Goal: Task Accomplishment & Management: Use online tool/utility

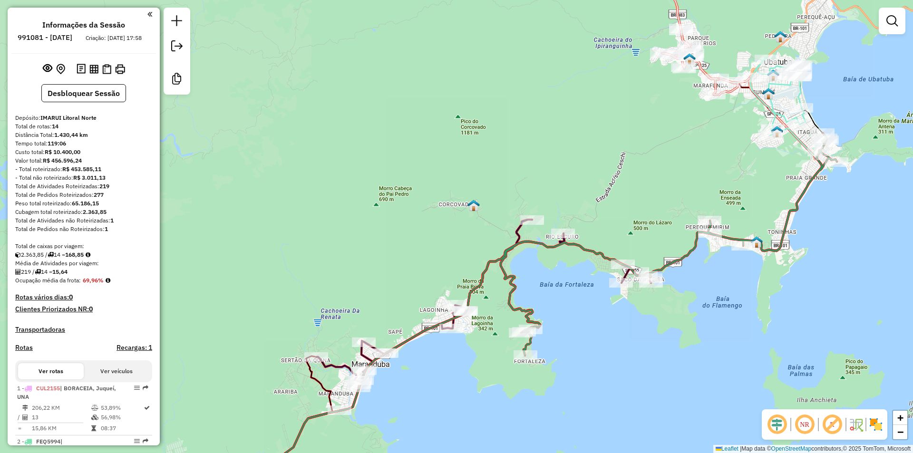
drag, startPoint x: 573, startPoint y: 295, endPoint x: 569, endPoint y: 276, distance: 19.4
click at [570, 285] on div "Janela de atendimento Grade de atendimento Capacidade Transportadoras Veículos …" at bounding box center [456, 226] width 913 height 453
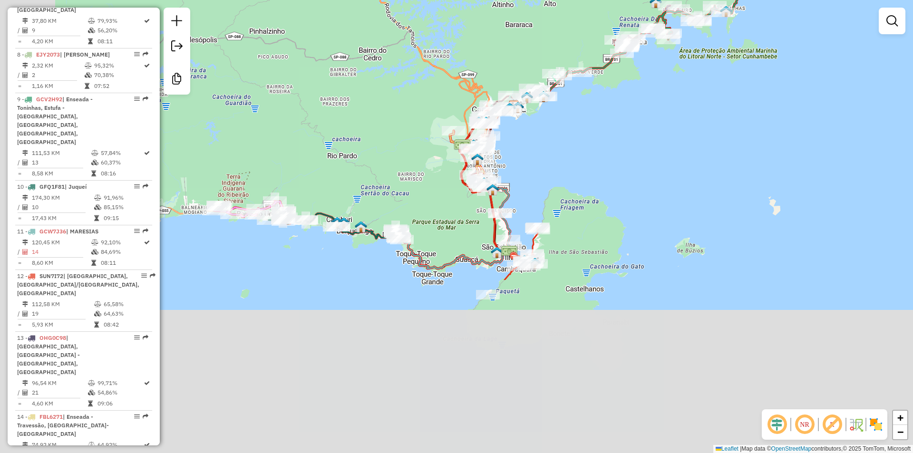
drag, startPoint x: 594, startPoint y: 315, endPoint x: 654, endPoint y: 181, distance: 147.4
click at [654, 181] on div "Janela de atendimento Grade de atendimento Capacidade Transportadoras Veículos …" at bounding box center [456, 226] width 913 height 453
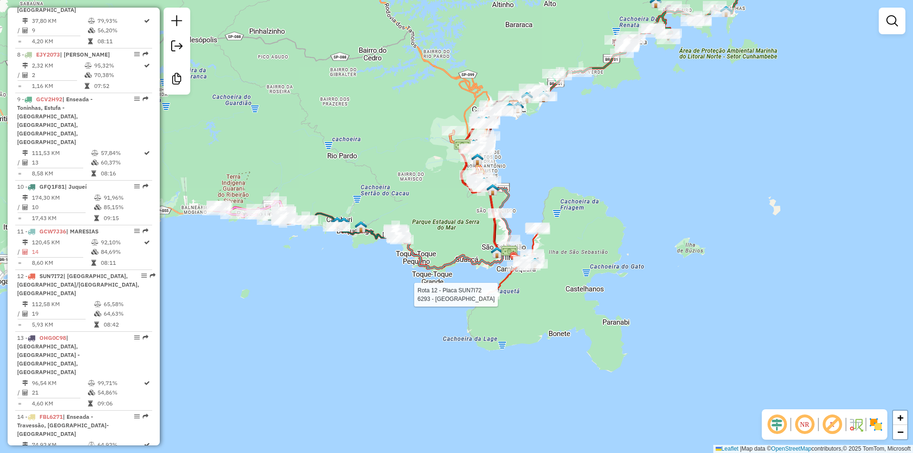
select select "**********"
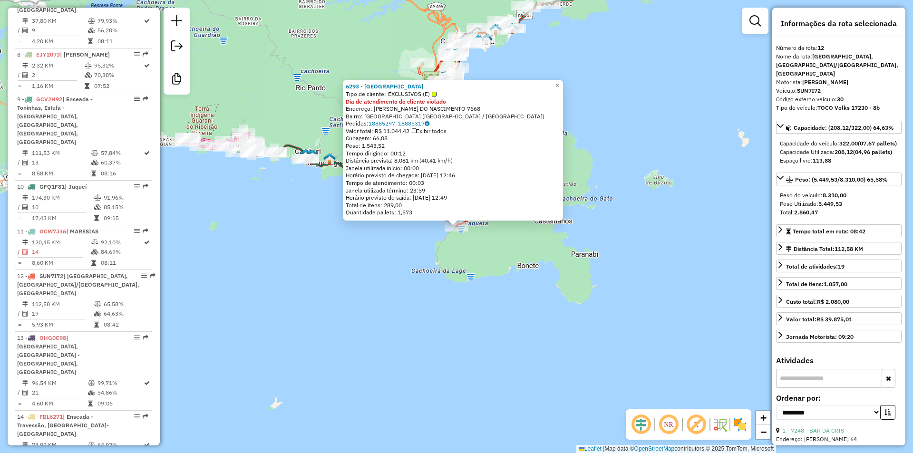
scroll to position [848, 0]
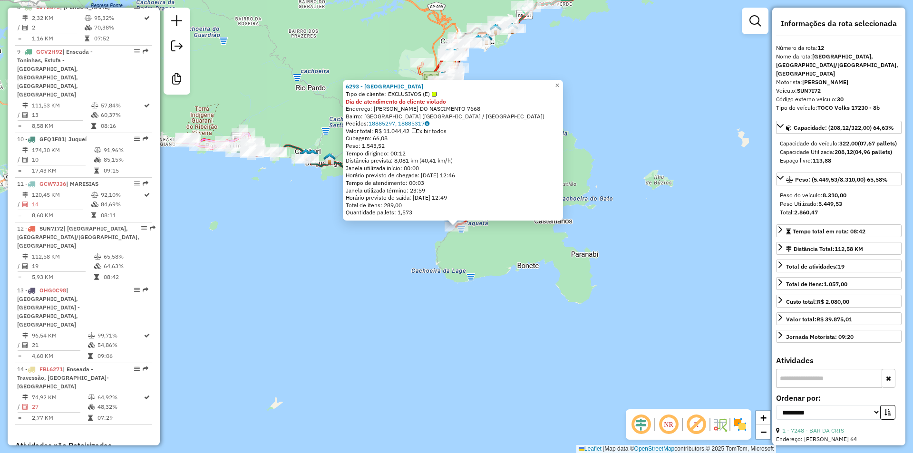
click at [528, 265] on div "6293 - DPNY HOTEL Tipo de cliente: EXCLUSIVOS (E) Dia de atendimento do cliente…" at bounding box center [456, 226] width 913 height 453
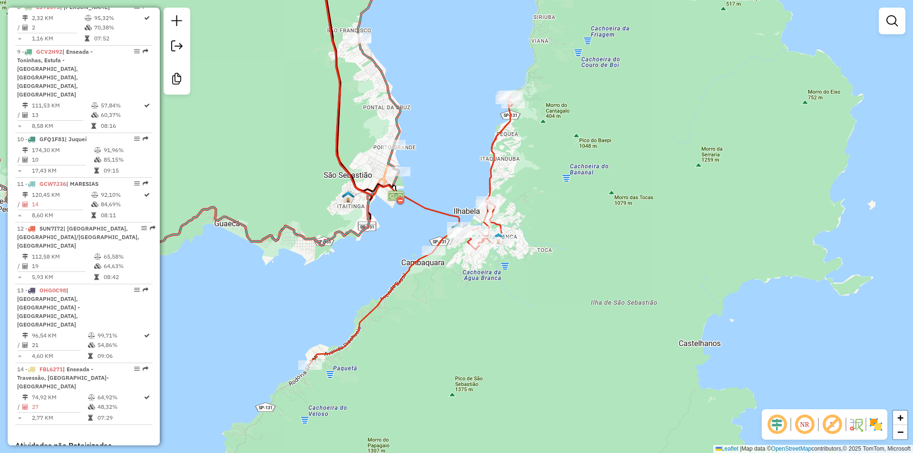
click at [547, 352] on div "Janela de atendimento Grade de atendimento Capacidade Transportadoras Veículos …" at bounding box center [456, 226] width 913 height 453
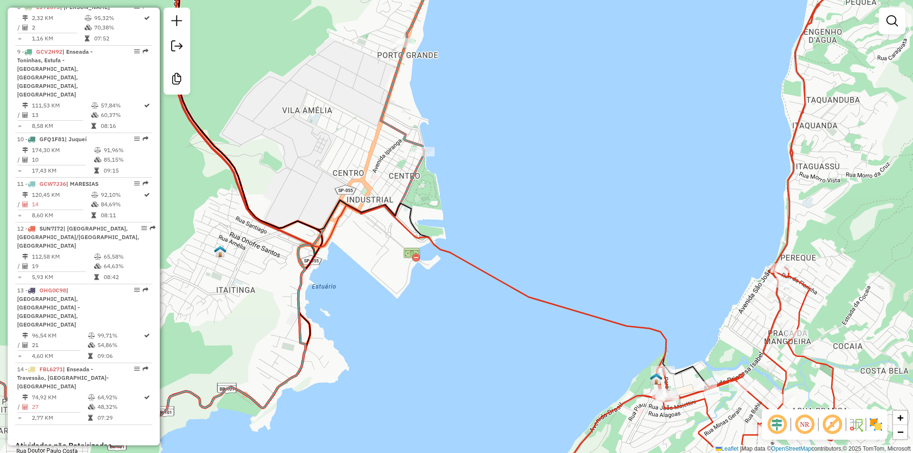
drag, startPoint x: 653, startPoint y: 437, endPoint x: 652, endPoint y: 280, distance: 157.3
click at [652, 280] on div "Janela de atendimento Grade de atendimento Capacidade Transportadoras Veículos …" at bounding box center [456, 226] width 913 height 453
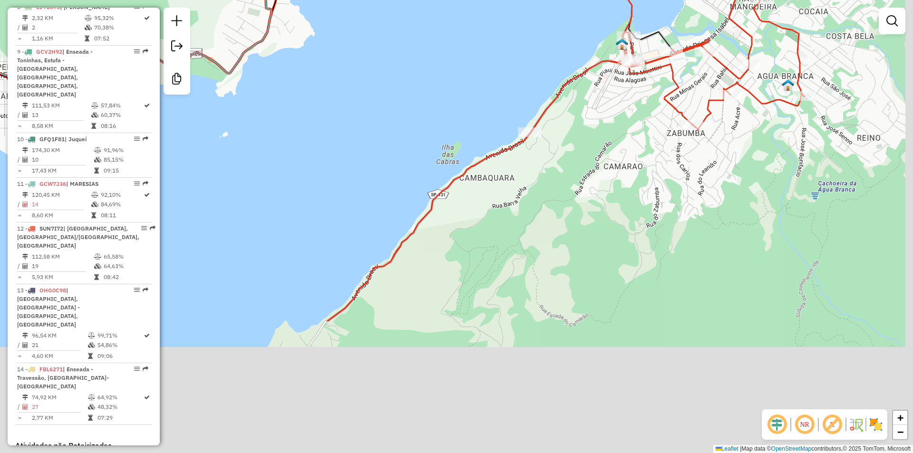
drag, startPoint x: 681, startPoint y: 372, endPoint x: 671, endPoint y: 157, distance: 215.1
click at [672, 157] on div "Janela de atendimento Grade de atendimento Capacidade Transportadoras Veículos …" at bounding box center [456, 226] width 913 height 453
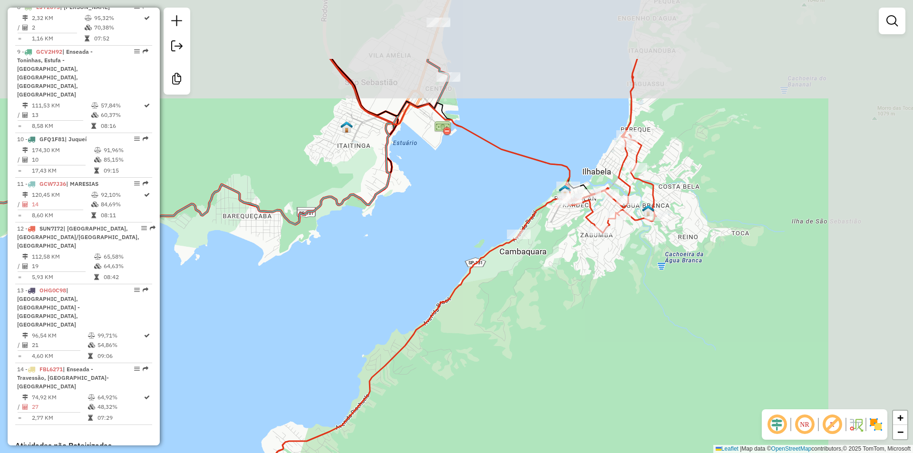
drag, startPoint x: 665, startPoint y: 189, endPoint x: 579, endPoint y: 290, distance: 132.9
click at [579, 290] on div "Janela de atendimento Grade de atendimento Capacidade Transportadoras Veículos …" at bounding box center [456, 226] width 913 height 453
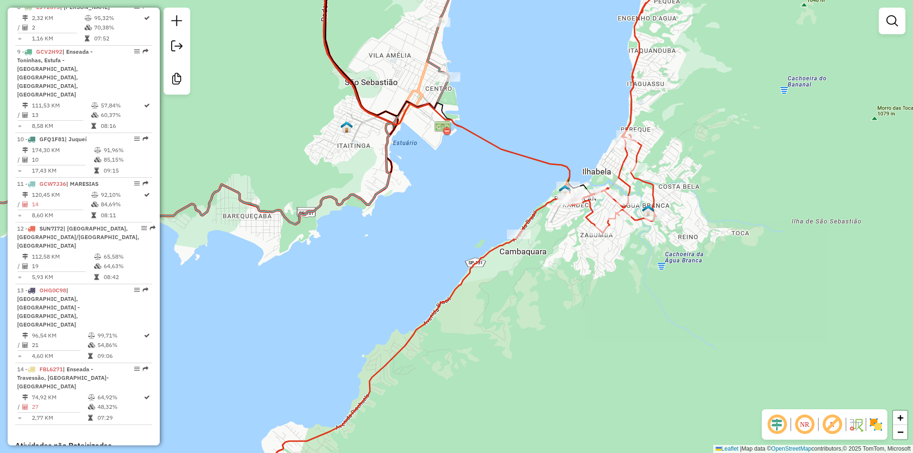
drag, startPoint x: 549, startPoint y: 288, endPoint x: 551, endPoint y: 314, distance: 25.7
click at [551, 314] on div "Janela de atendimento Grade de atendimento Capacidade Transportadoras Veículos …" at bounding box center [456, 226] width 913 height 453
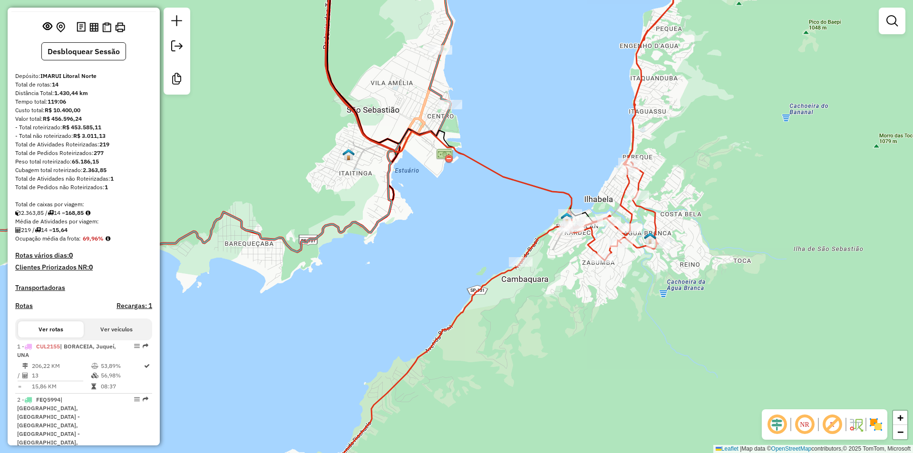
scroll to position [0, 0]
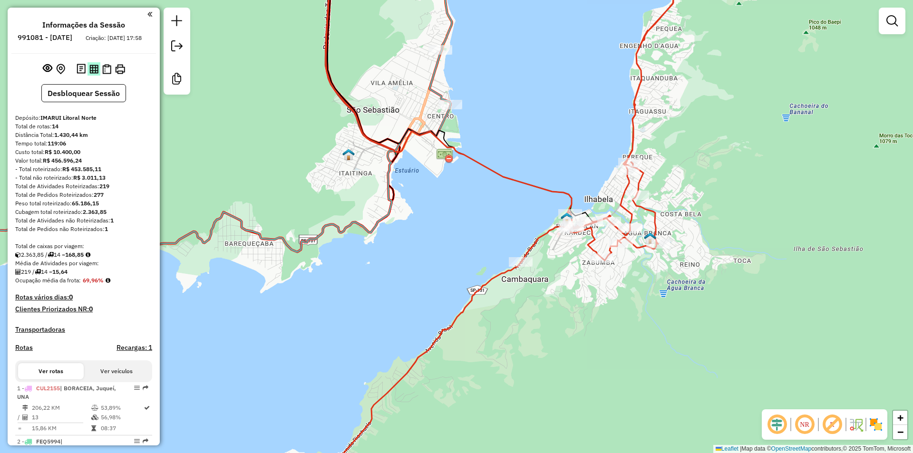
click at [89, 73] on img at bounding box center [93, 69] width 9 height 9
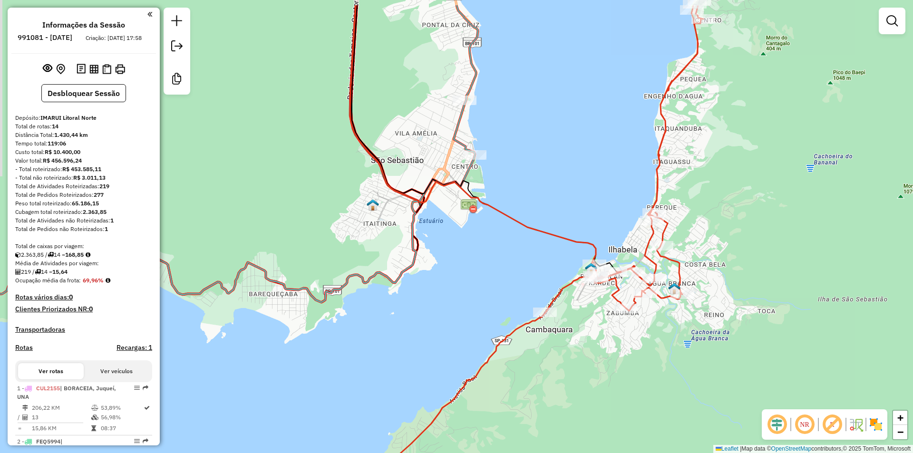
drag, startPoint x: 316, startPoint y: 155, endPoint x: 322, endPoint y: 169, distance: 15.1
click at [322, 169] on div "Janela de atendimento Grade de atendimento Capacidade Transportadoras Veículos …" at bounding box center [456, 226] width 913 height 453
drag, startPoint x: 462, startPoint y: 264, endPoint x: 415, endPoint y: 324, distance: 76.2
click at [415, 324] on div "Janela de atendimento Grade de atendimento Capacidade Transportadoras Veículos …" at bounding box center [456, 226] width 913 height 453
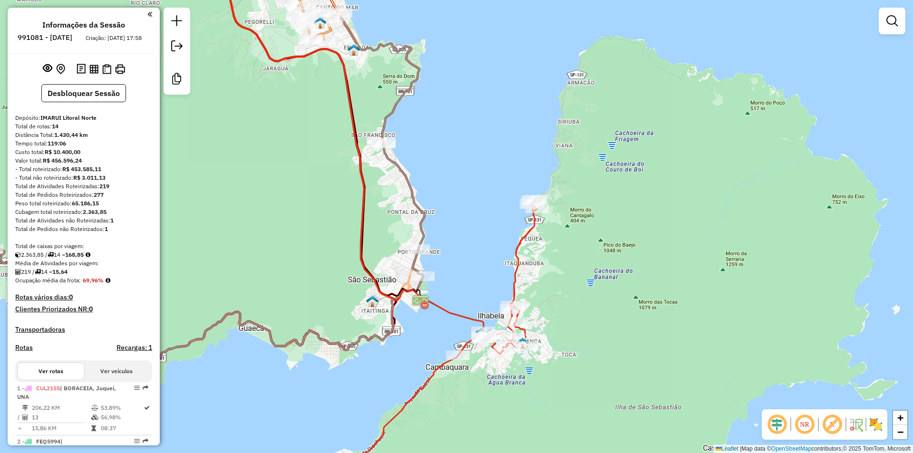
drag, startPoint x: 437, startPoint y: 185, endPoint x: 444, endPoint y: 286, distance: 100.5
click at [444, 286] on div "Janela de atendimento Grade de atendimento Capacidade Transportadoras Veículos …" at bounding box center [456, 226] width 913 height 453
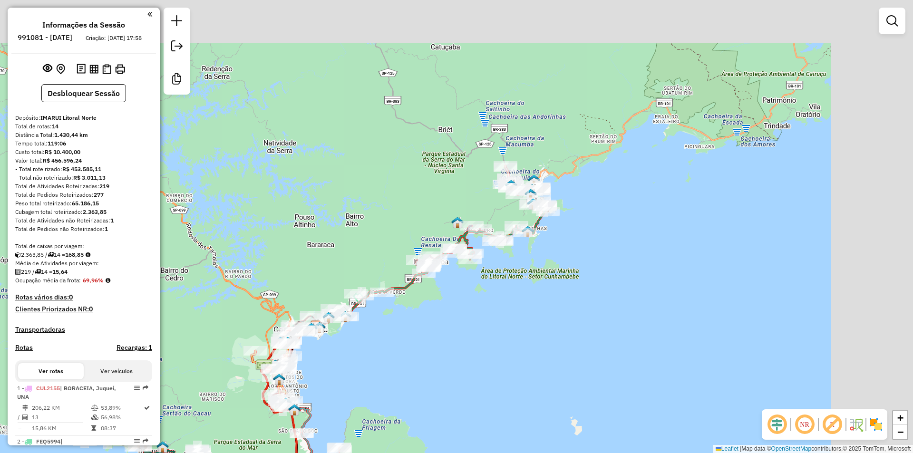
drag, startPoint x: 466, startPoint y: 221, endPoint x: 335, endPoint y: 385, distance: 209.6
click at [335, 385] on div "Janela de atendimento Grade de atendimento Capacidade Transportadoras Veículos …" at bounding box center [456, 226] width 913 height 453
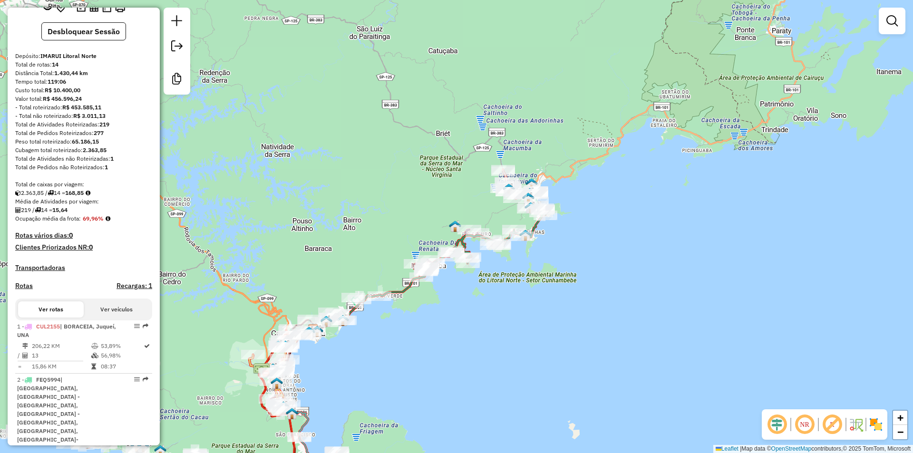
scroll to position [143, 0]
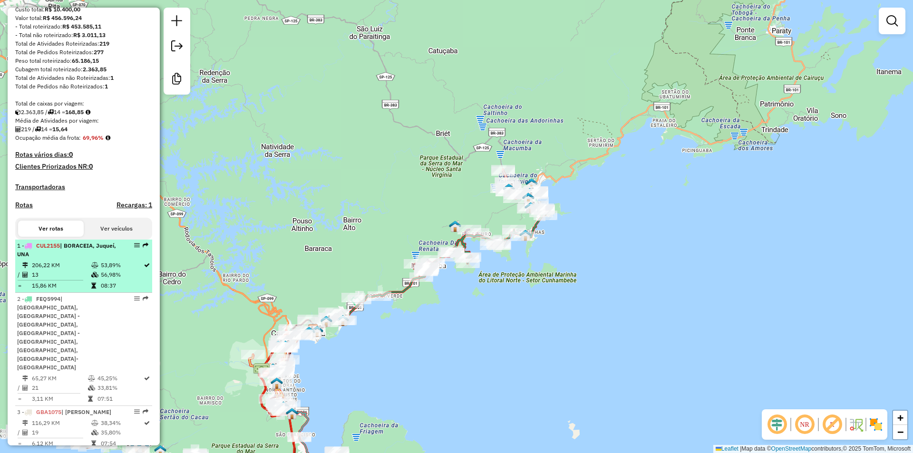
click at [90, 259] on div "1 - CUL2155 | BORACEIA, Juqueí, UNA" at bounding box center [67, 249] width 101 height 17
select select "**********"
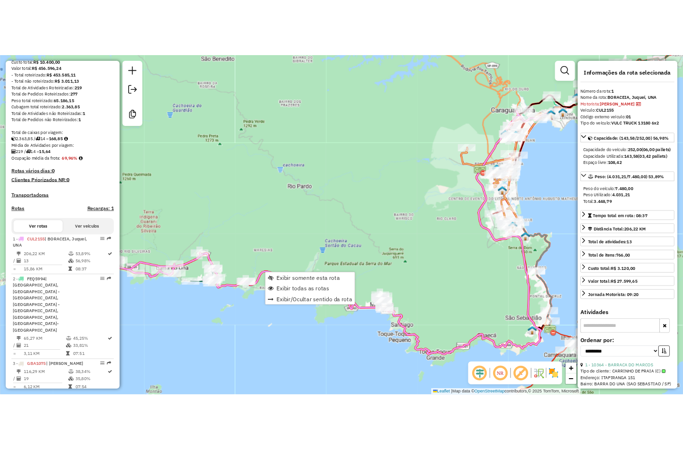
scroll to position [383, 0]
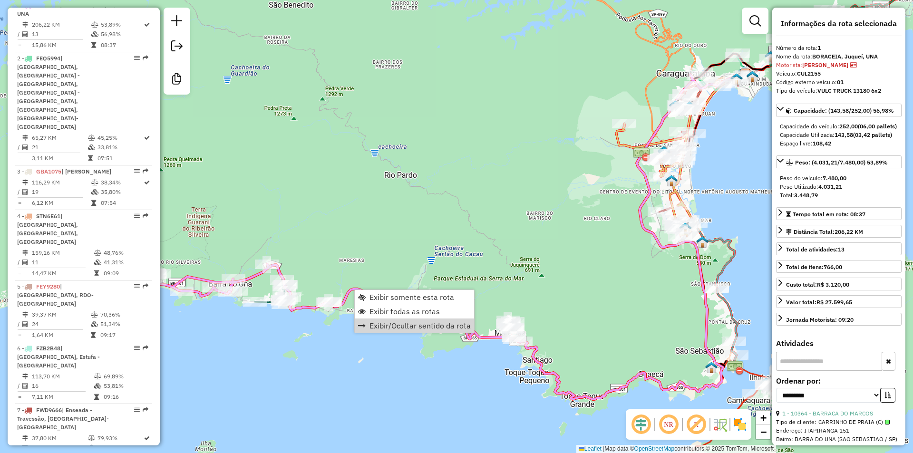
click at [279, 393] on div "Janela de atendimento Grade de atendimento Capacidade Transportadoras Veículos …" at bounding box center [456, 226] width 913 height 453
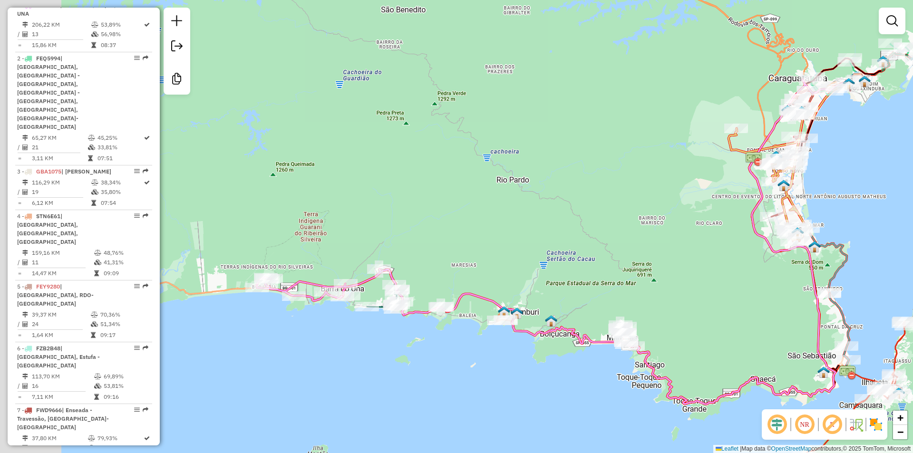
click at [351, 395] on div "Janela de atendimento Grade de atendimento Capacidade Transportadoras Veículos …" at bounding box center [456, 226] width 913 height 453
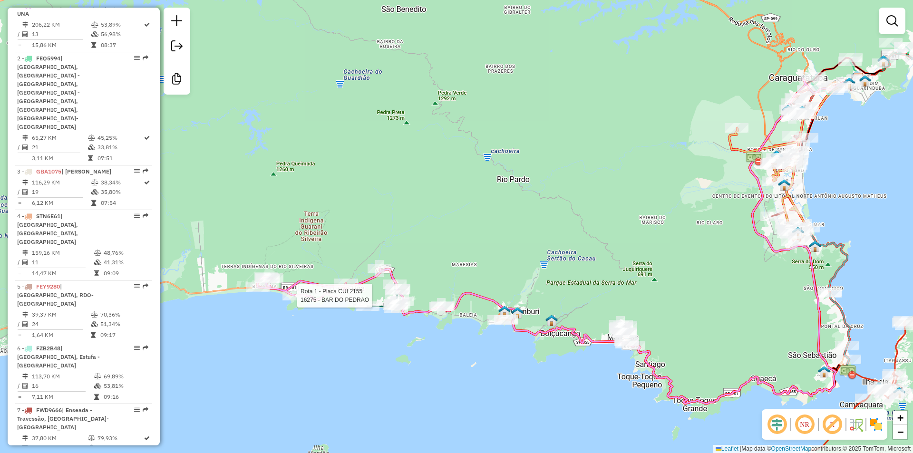
select select "**********"
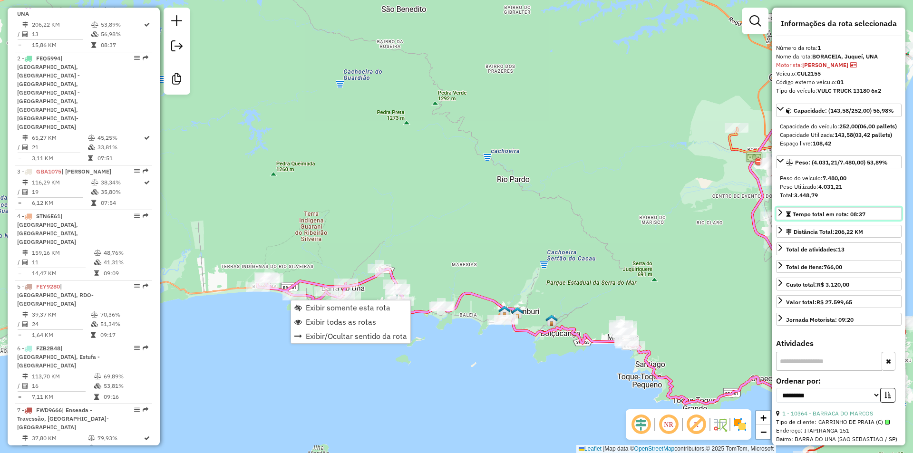
click at [779, 216] on icon at bounding box center [780, 213] width 8 height 8
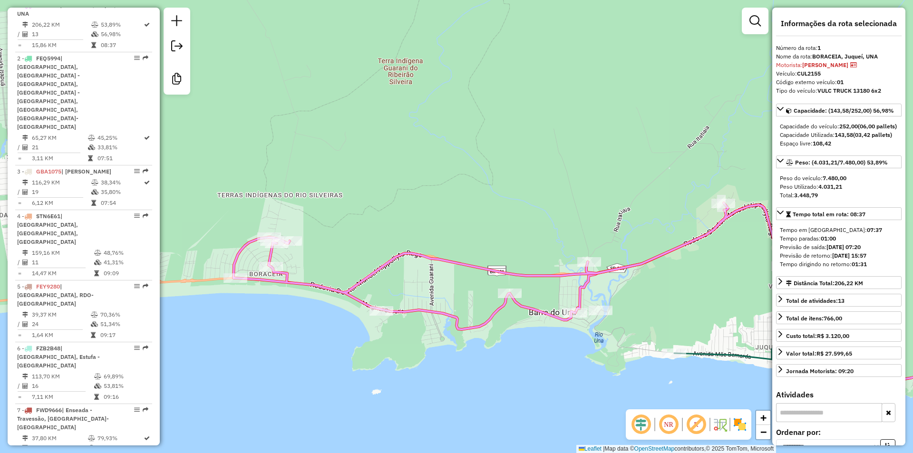
drag, startPoint x: 512, startPoint y: 323, endPoint x: 519, endPoint y: 366, distance: 43.7
click at [519, 366] on div "Janela de atendimento Grade de atendimento Capacidade Transportadoras Veículos …" at bounding box center [456, 226] width 913 height 453
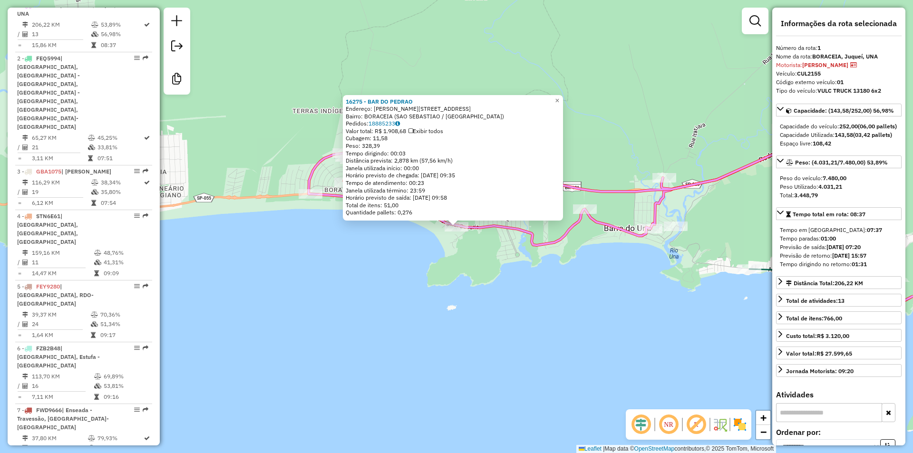
click at [434, 308] on div "16275 - BAR DO PEDRAO Endereço: MANOEL REBELLO FILHO 405 Bairro: BORACEIA (SAO …" at bounding box center [456, 226] width 913 height 453
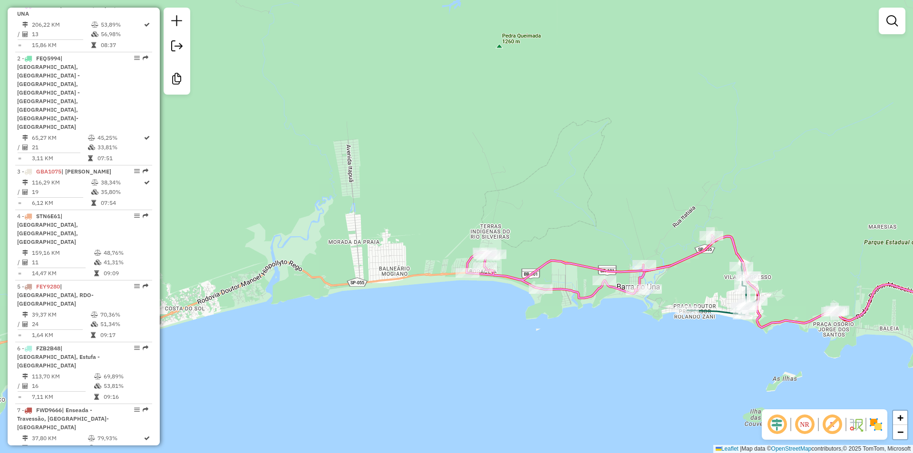
drag, startPoint x: 633, startPoint y: 351, endPoint x: 580, endPoint y: 341, distance: 53.2
click at [580, 341] on div "Janela de atendimento Grade de atendimento Capacidade Transportadoras Veículos …" at bounding box center [456, 226] width 913 height 453
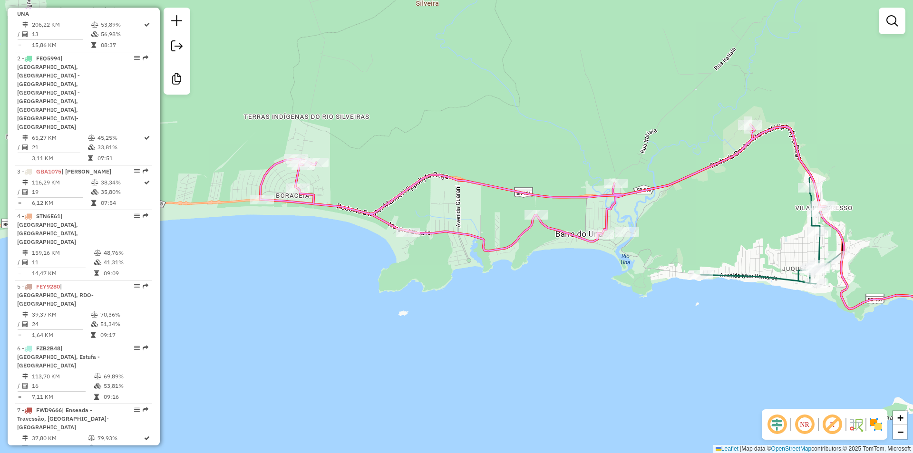
drag, startPoint x: 580, startPoint y: 341, endPoint x: 580, endPoint y: 357, distance: 16.2
click at [580, 357] on div "Janela de atendimento Grade de atendimento Capacidade Transportadoras Veículos …" at bounding box center [456, 226] width 913 height 453
select select "**********"
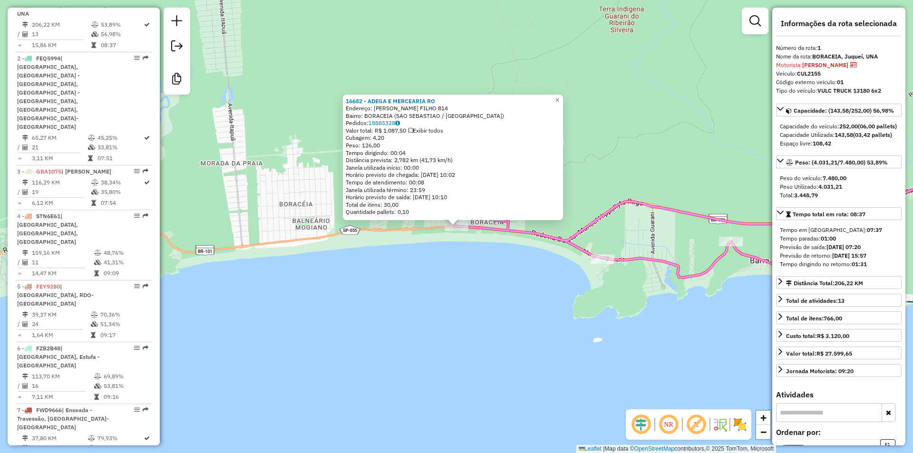
click at [394, 309] on div "16682 - ADEGA E MERCEARIA RO Endereço: MANOEL REBELLO FILHO 814 Bairro: BORACEI…" at bounding box center [456, 226] width 913 height 453
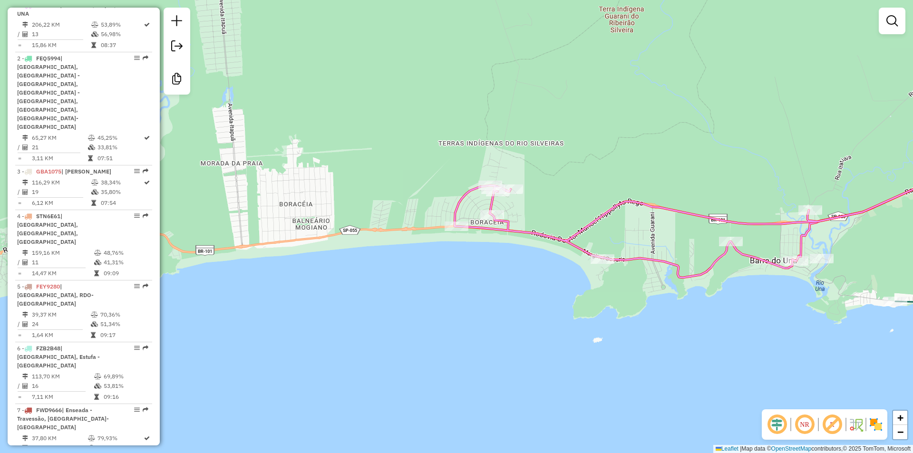
click at [506, 116] on div "Janela de atendimento Grade de atendimento Capacidade Transportadoras Veículos …" at bounding box center [456, 226] width 913 height 453
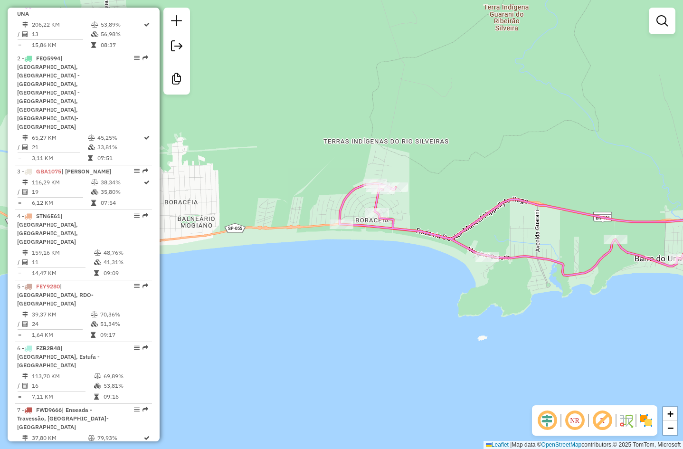
click at [311, 143] on div "Janela de atendimento Grade de atendimento Capacidade Transportadoras Veículos …" at bounding box center [341, 224] width 683 height 449
drag, startPoint x: 540, startPoint y: 349, endPoint x: 185, endPoint y: 304, distance: 357.4
click at [208, 317] on div "Janela de atendimento Grade de atendimento Capacidade Transportadoras Veículos …" at bounding box center [341, 224] width 683 height 449
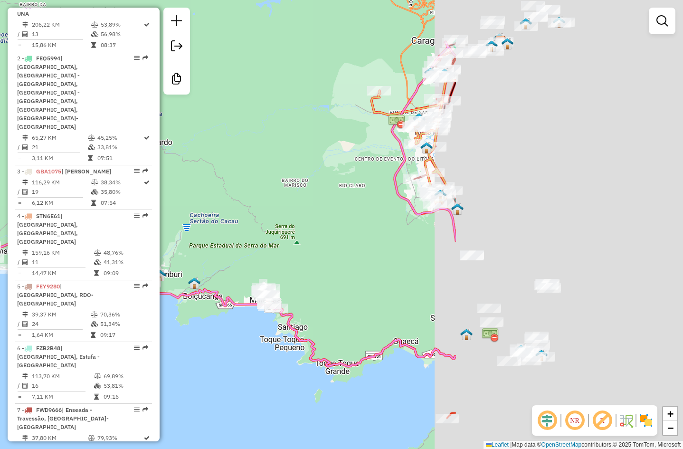
drag, startPoint x: 356, startPoint y: 328, endPoint x: 165, endPoint y: 269, distance: 198.9
click at [169, 272] on icon at bounding box center [221, 204] width 471 height 325
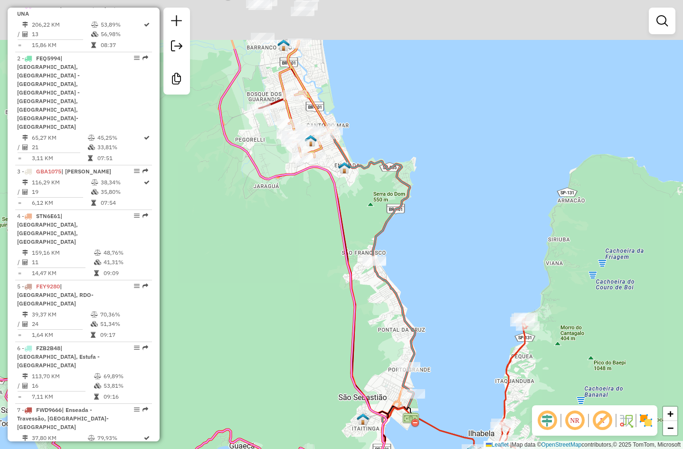
drag, startPoint x: 437, startPoint y: 158, endPoint x: 498, endPoint y: 351, distance: 201.7
click at [503, 368] on div "Rota 4 - Placa STN6E61 10467 - MERCADO FLOR CACAU Janela de atendimento Grade d…" at bounding box center [341, 224] width 683 height 449
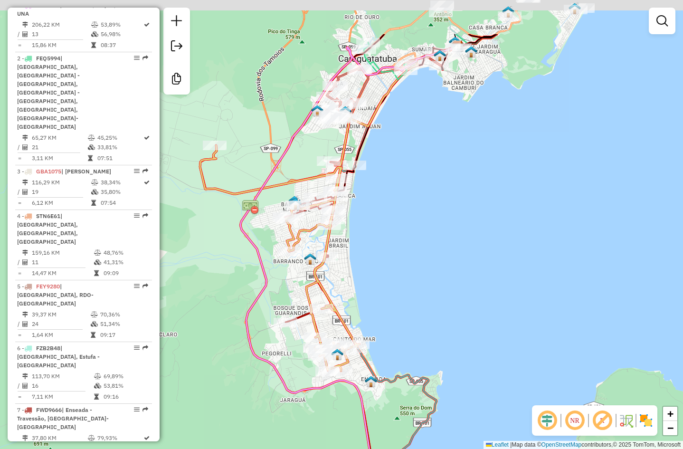
drag, startPoint x: 442, startPoint y: 209, endPoint x: 385, endPoint y: 359, distance: 160.5
click at [382, 368] on div "Rota 4 - Placa STN6E61 10467 - MERCADO FLOR CACAU Janela de atendimento Grade d…" at bounding box center [341, 224] width 683 height 449
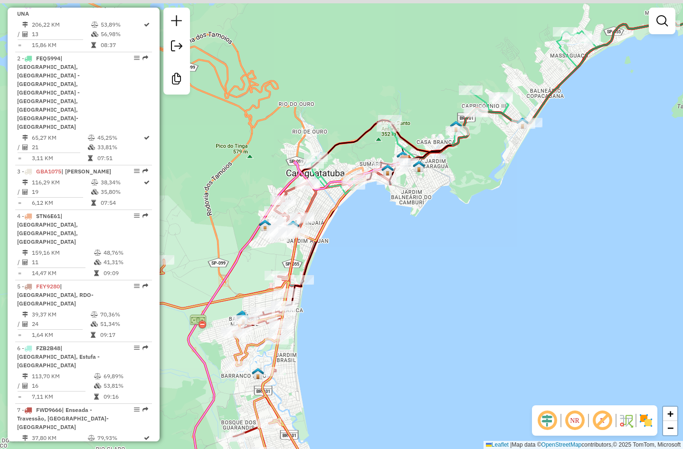
drag, startPoint x: 399, startPoint y: 295, endPoint x: 395, endPoint y: 315, distance: 20.8
click at [395, 315] on div "Rota 4 - Placa STN6E61 10467 - MERCADO FLOR CACAU Janela de atendimento Grade d…" at bounding box center [341, 224] width 683 height 449
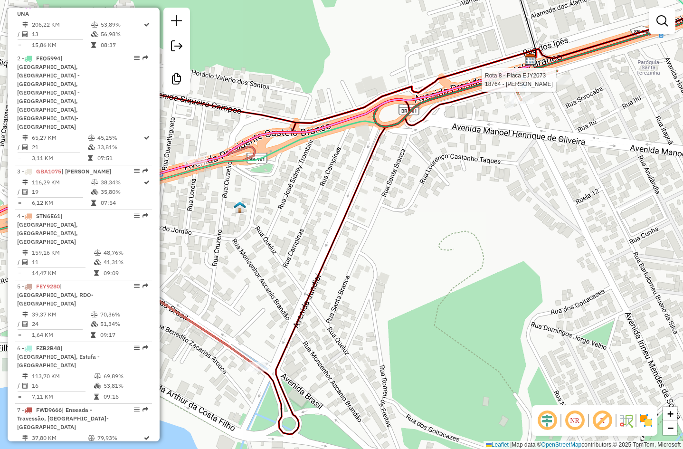
select select "**********"
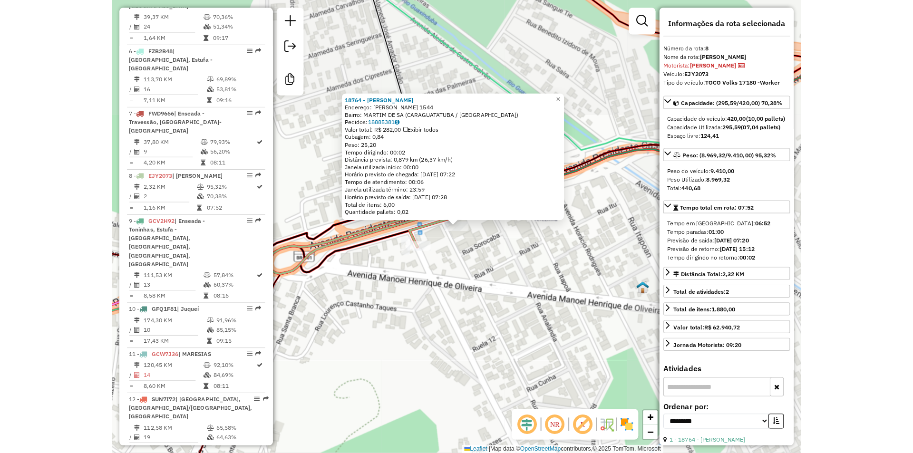
scroll to position [756, 0]
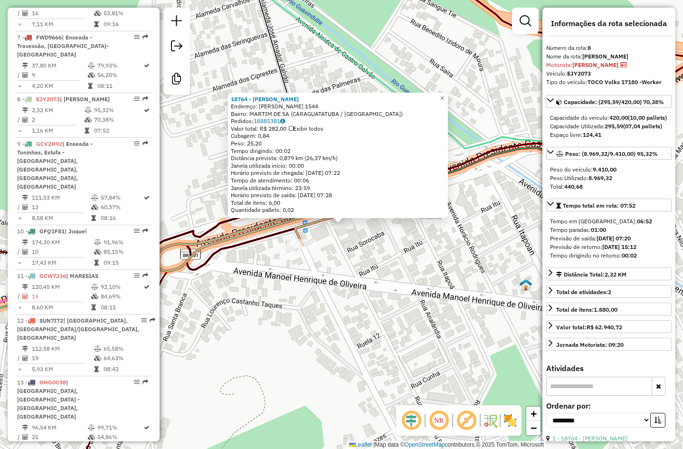
click at [517, 229] on div "18764 - ALBERTO CUNHA Endereço: Manoel Henrique de Oliveira 1544 Bairro: MARTIM…" at bounding box center [341, 224] width 683 height 449
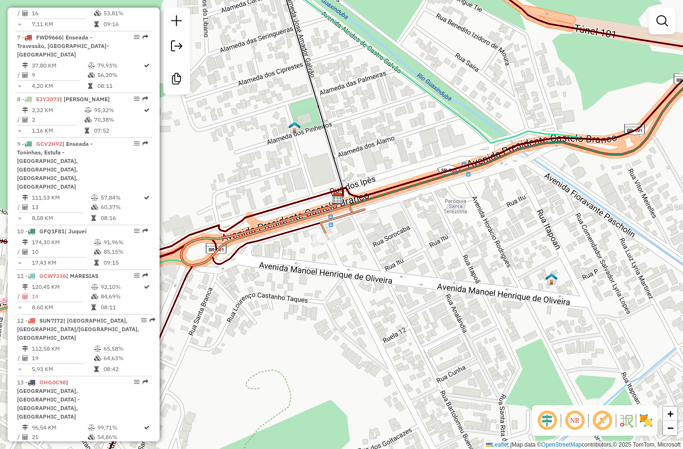
drag, startPoint x: 397, startPoint y: 275, endPoint x: 433, endPoint y: 269, distance: 36.1
click at [433, 269] on div "Janela de atendimento Grade de atendimento Capacidade Transportadoras Veículos …" at bounding box center [341, 224] width 683 height 449
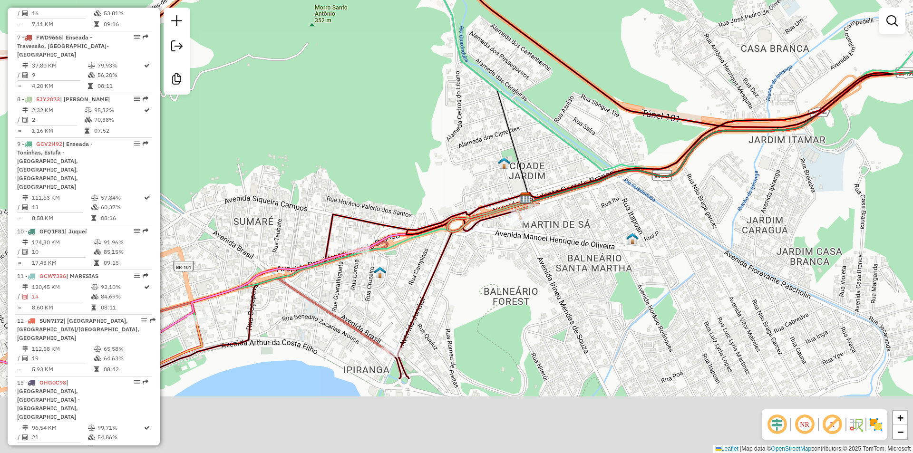
drag, startPoint x: 454, startPoint y: 396, endPoint x: 516, endPoint y: 254, distance: 155.4
click at [515, 257] on div "Janela de atendimento Grade de atendimento Capacidade Transportadoras Veículos …" at bounding box center [456, 226] width 913 height 453
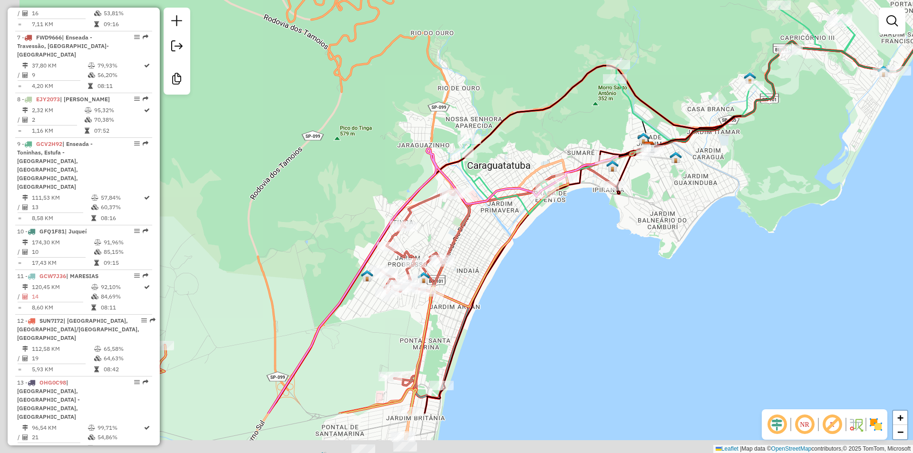
drag, startPoint x: 416, startPoint y: 336, endPoint x: 534, endPoint y: 258, distance: 141.3
click at [534, 258] on div "Janela de atendimento Grade de atendimento Capacidade Transportadoras Veículos …" at bounding box center [456, 226] width 913 height 453
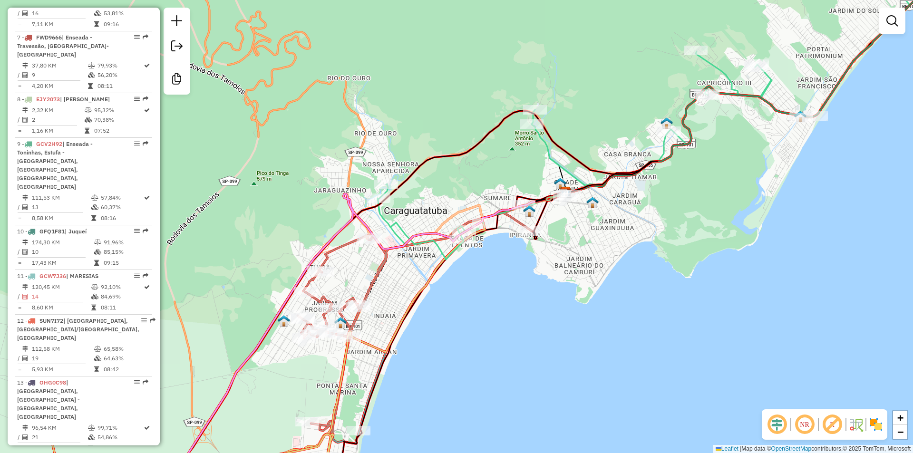
drag, startPoint x: 510, startPoint y: 268, endPoint x: 427, endPoint y: 308, distance: 92.3
click at [427, 308] on div "Janela de atendimento Grade de atendimento Capacidade Transportadoras Veículos …" at bounding box center [456, 226] width 913 height 453
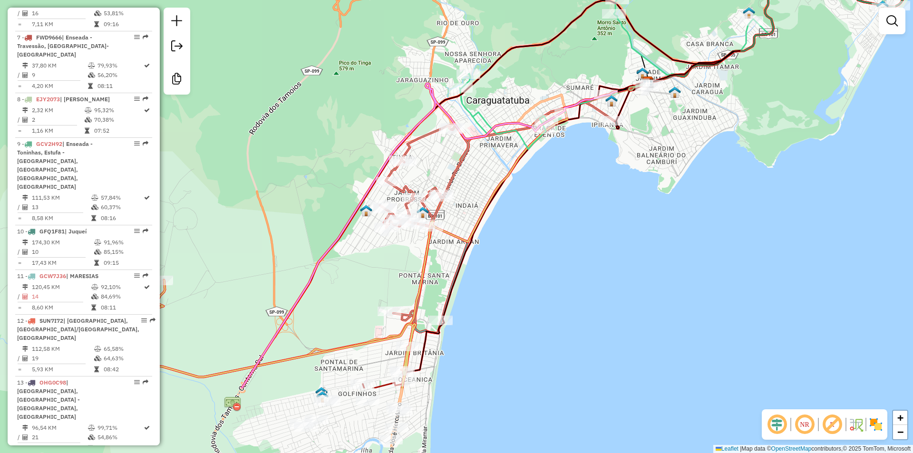
drag, startPoint x: 469, startPoint y: 283, endPoint x: 482, endPoint y: 261, distance: 25.2
click at [482, 261] on div "Janela de atendimento Grade de atendimento Capacidade Transportadoras Veículos …" at bounding box center [456, 226] width 913 height 453
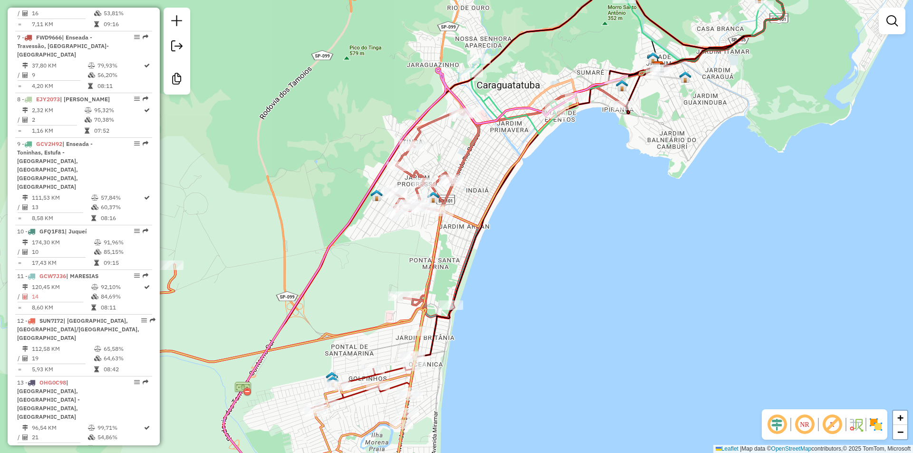
drag, startPoint x: 503, startPoint y: 327, endPoint x: 510, endPoint y: 299, distance: 28.7
click at [512, 299] on div "Janela de atendimento Grade de atendimento Capacidade Transportadoras Veículos …" at bounding box center [456, 226] width 913 height 453
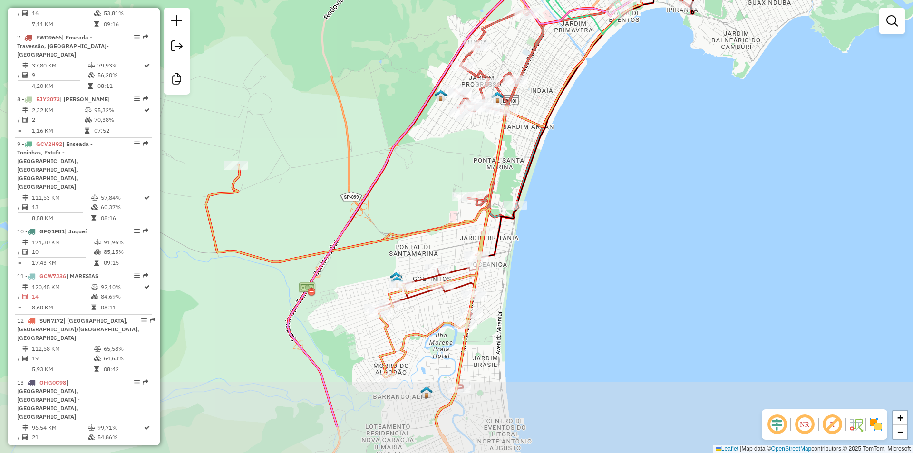
click at [579, 293] on div "Janela de atendimento Grade de atendimento Capacidade Transportadoras Veículos …" at bounding box center [456, 226] width 913 height 453
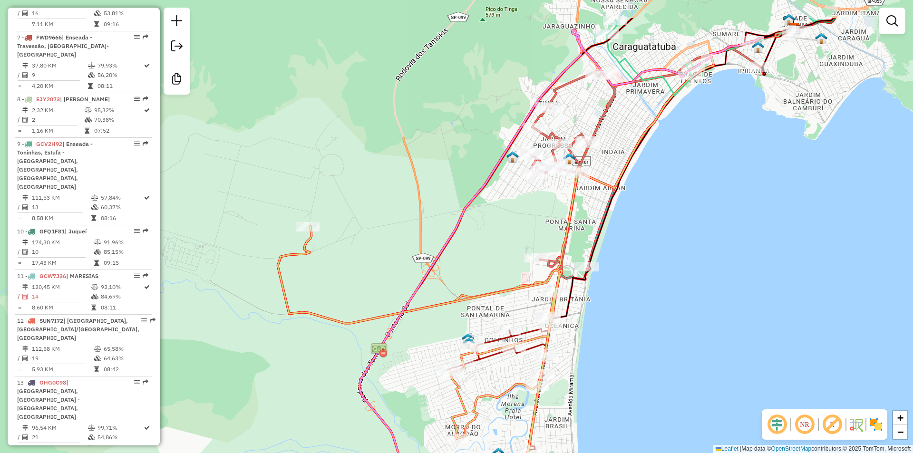
drag, startPoint x: 360, startPoint y: 136, endPoint x: 475, endPoint y: 156, distance: 116.7
click at [475, 156] on div "Janela de atendimento Grade de atendimento Capacidade Transportadoras Veículos …" at bounding box center [456, 226] width 913 height 453
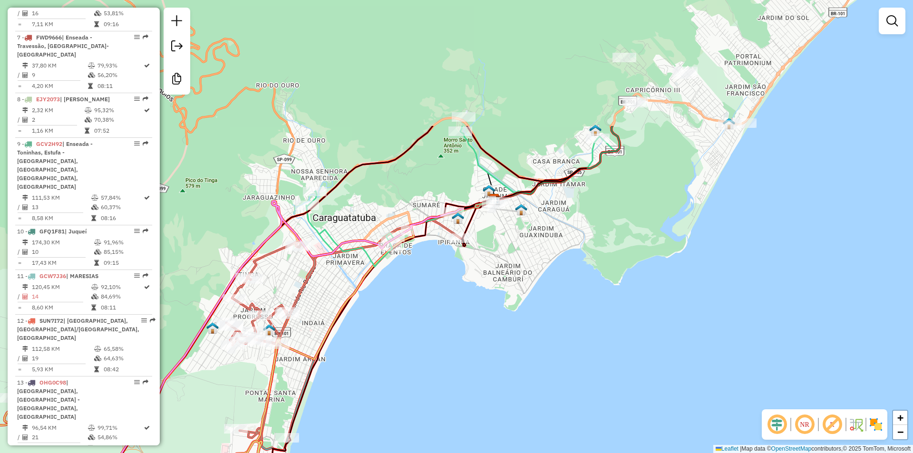
drag, startPoint x: 675, startPoint y: 121, endPoint x: 367, endPoint y: 285, distance: 348.9
click at [367, 285] on div "Janela de atendimento Grade de atendimento Capacidade Transportadoras Veículos …" at bounding box center [456, 226] width 913 height 453
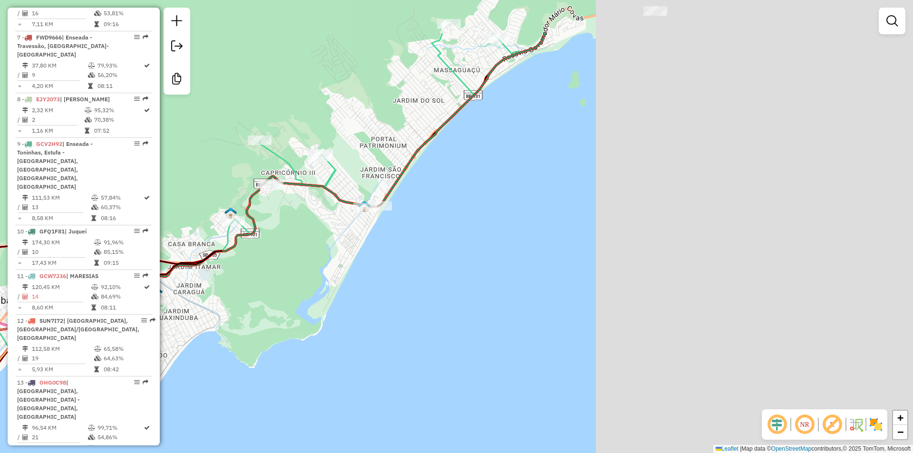
drag, startPoint x: 419, startPoint y: 340, endPoint x: 197, endPoint y: 341, distance: 221.5
click at [153, 385] on hb-router-mapa "Informações da Sessão 991081 - 19/08/2025 Criação: 18/08/2025 17:58 Desbloquear…" at bounding box center [456, 226] width 913 height 453
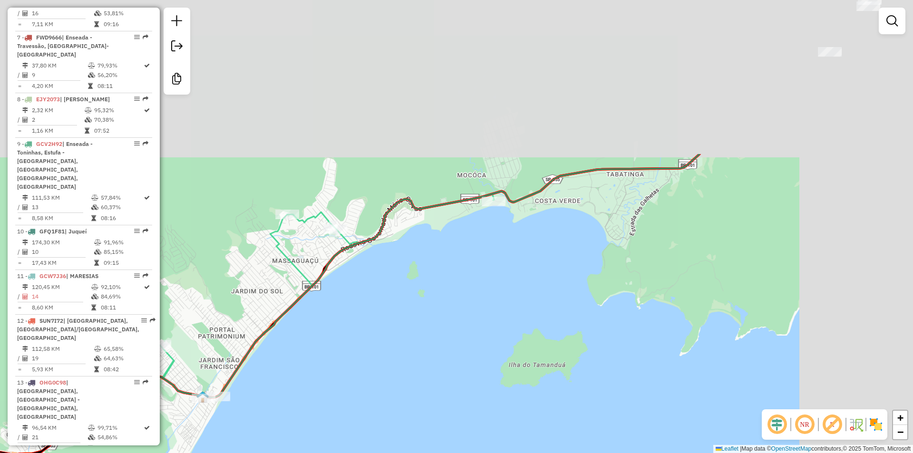
drag, startPoint x: 350, startPoint y: 345, endPoint x: 329, endPoint y: 387, distance: 47.4
click at [319, 399] on div "Janela de atendimento Grade de atendimento Capacidade Transportadoras Veículos …" at bounding box center [456, 226] width 913 height 453
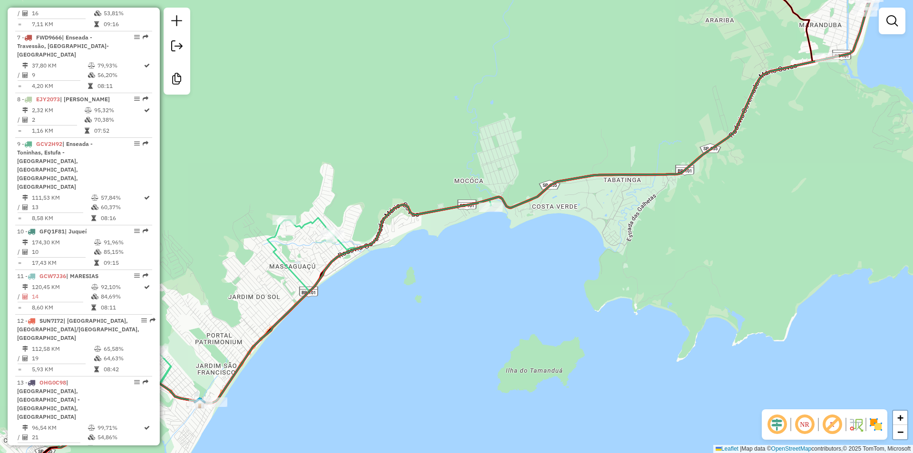
drag, startPoint x: 515, startPoint y: 273, endPoint x: 209, endPoint y: 351, distance: 315.9
click at [210, 351] on div "Janela de atendimento Grade de atendimento Capacidade Transportadoras Veículos …" at bounding box center [456, 226] width 913 height 453
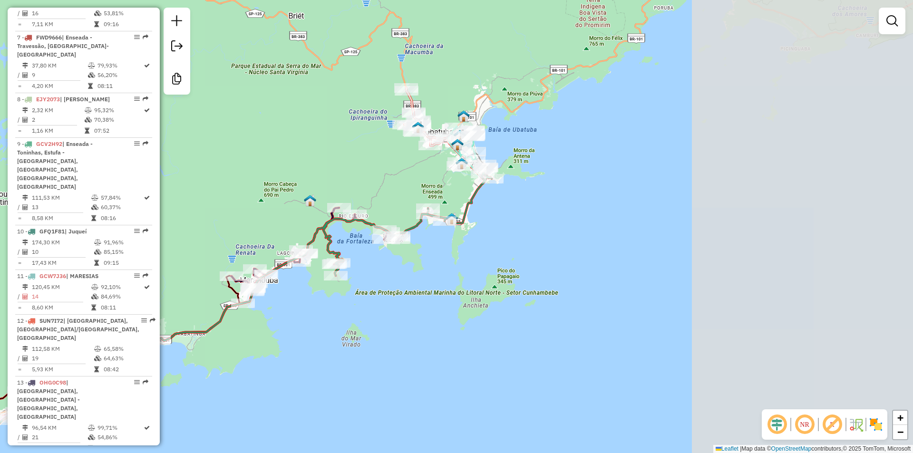
drag, startPoint x: 525, startPoint y: 266, endPoint x: 290, endPoint y: 318, distance: 240.6
click at [290, 318] on div "Janela de atendimento Grade de atendimento Capacidade Transportadoras Veículos …" at bounding box center [456, 226] width 913 height 453
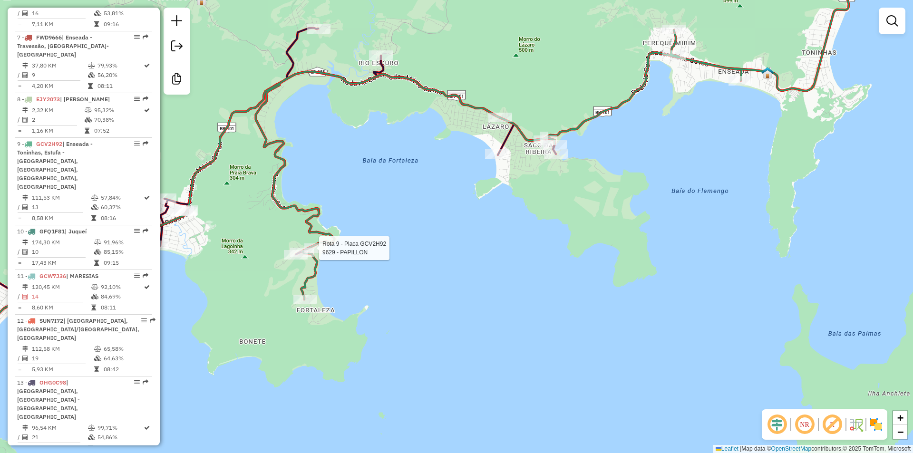
select select "**********"
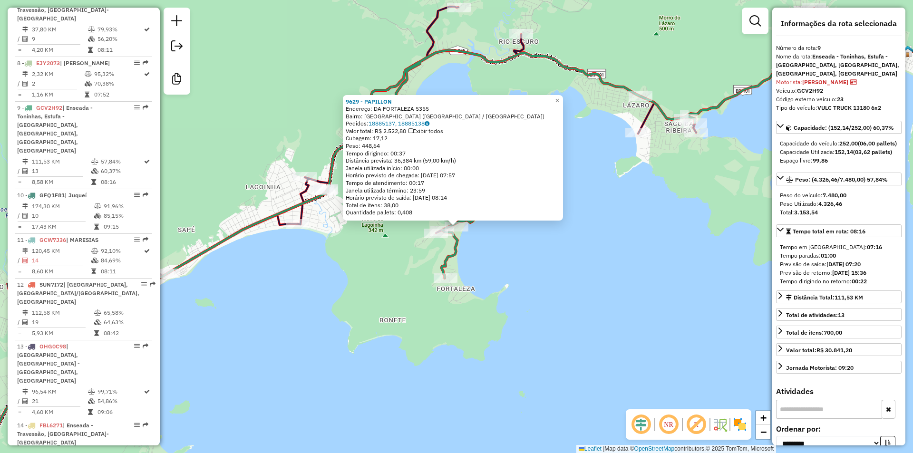
scroll to position [800, 0]
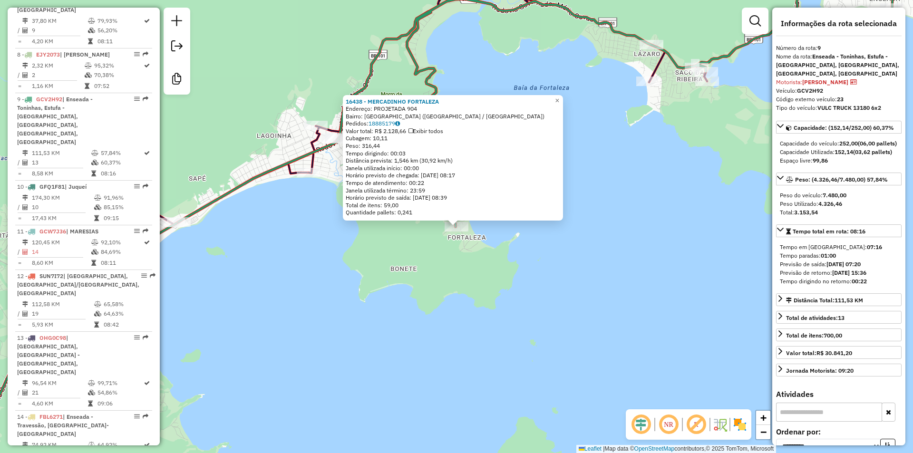
click at [429, 262] on div "16438 - MERCADINHO FORTALEZA Endereço: PROJETADA 904 Bairro: FORTALEZA (UBATUBA…" at bounding box center [456, 226] width 913 height 453
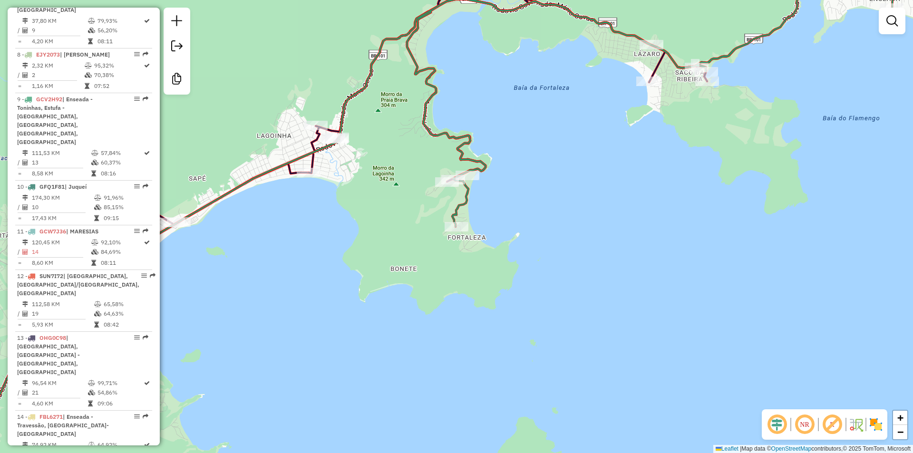
click at [300, 167] on icon at bounding box center [109, 308] width 400 height 290
select select "**********"
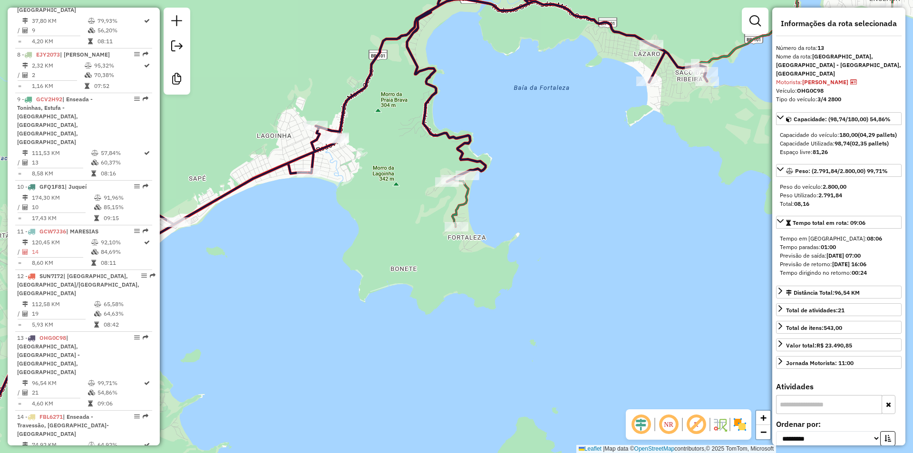
scroll to position [848, 0]
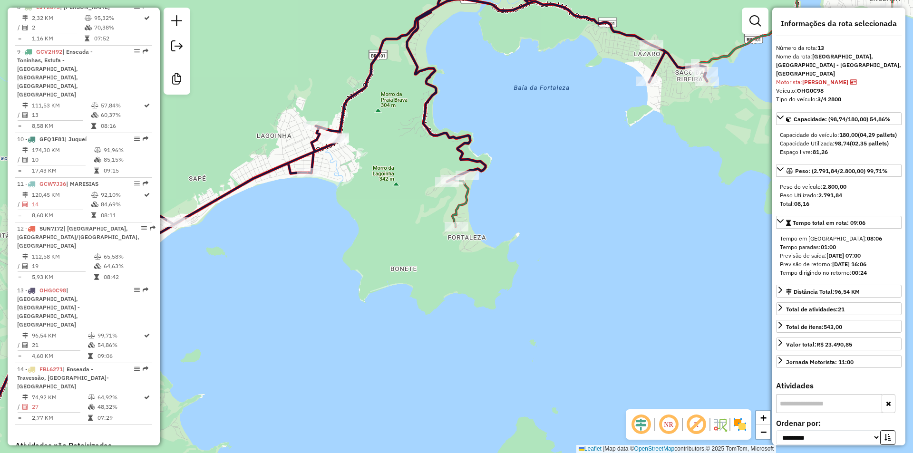
drag, startPoint x: 318, startPoint y: 230, endPoint x: 394, endPoint y: 227, distance: 75.1
click at [319, 231] on div "Janela de atendimento Grade de atendimento Capacidade Transportadoras Veículos …" at bounding box center [456, 226] width 913 height 453
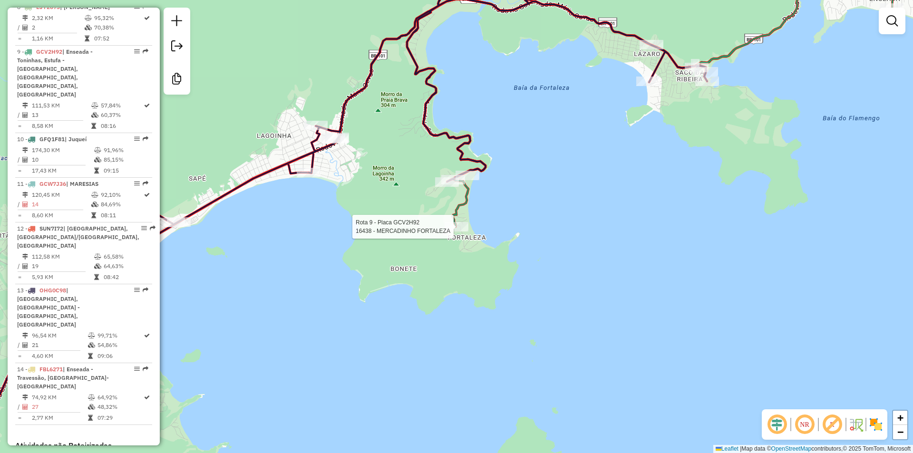
select select "**********"
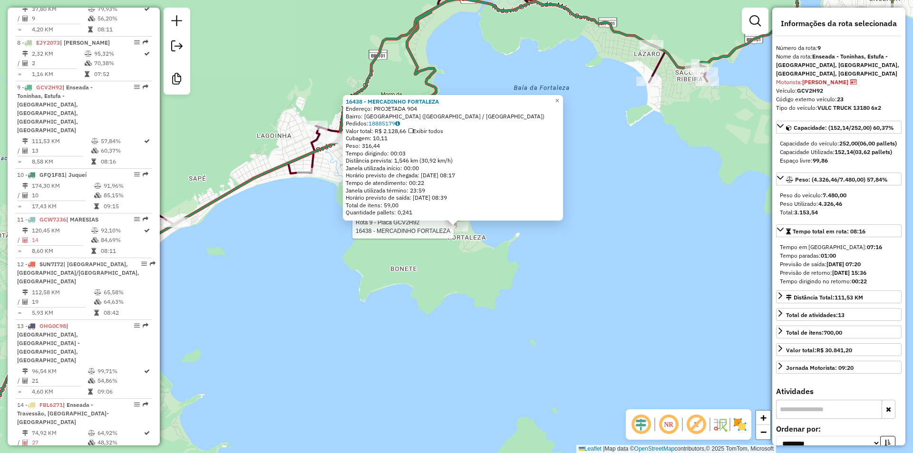
scroll to position [800, 0]
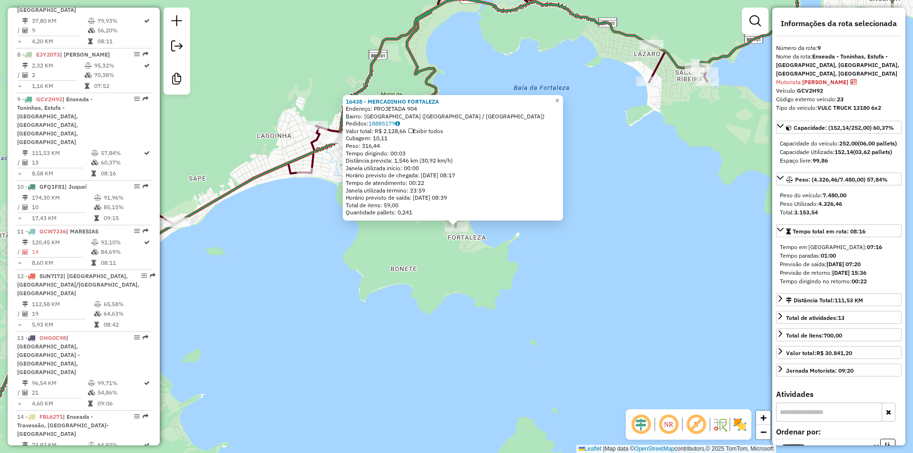
click at [444, 277] on div "Rota 9 - Placa GCV2H92 16438 - MERCADINHO FORTALEZA 16438 - MERCADINHO FORTALEZ…" at bounding box center [456, 226] width 913 height 453
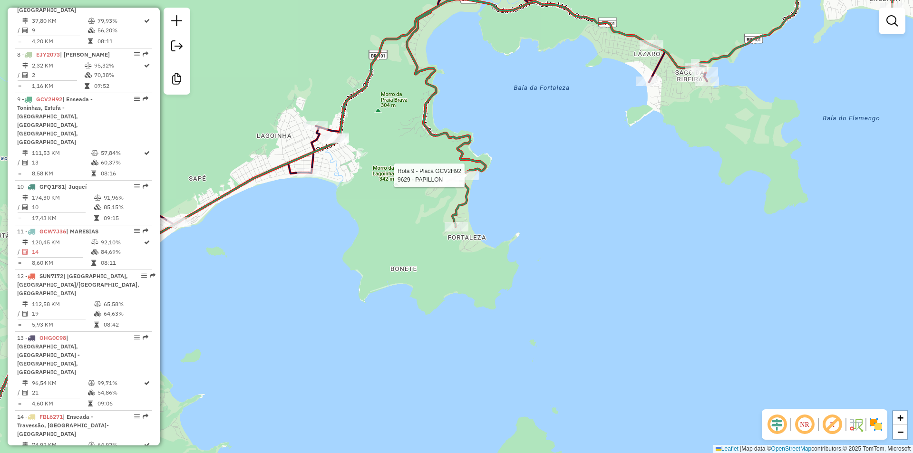
select select "**********"
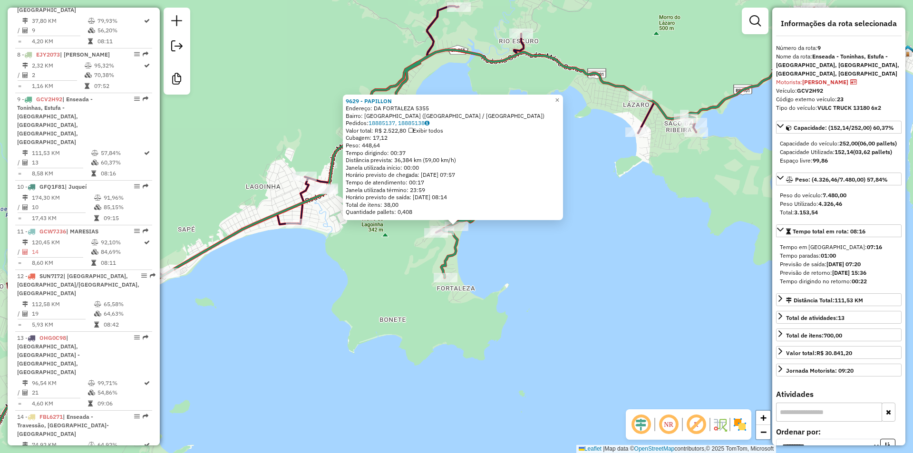
click at [368, 275] on div "9629 - PAPILLON Endereço: DA FORTALEZA 5355 Bairro: PRAIA DA FORTALEZA (UBATUBA…" at bounding box center [456, 226] width 913 height 453
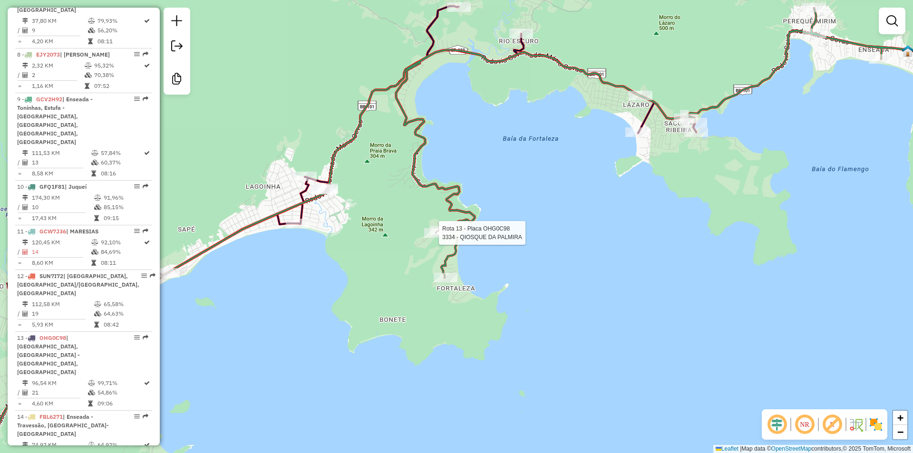
select select "**********"
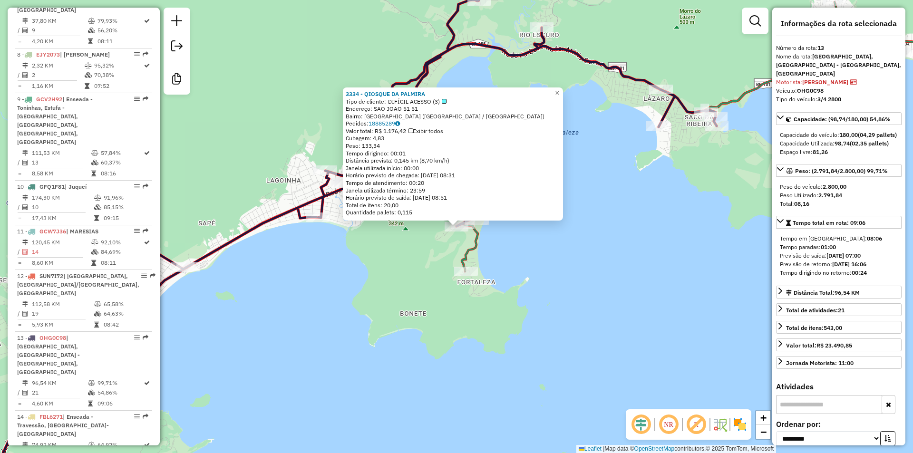
scroll to position [848, 0]
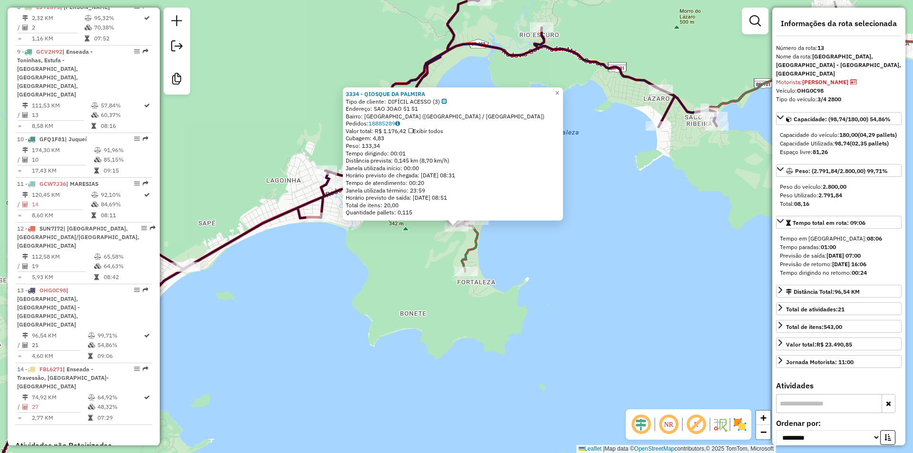
click at [415, 266] on div "3334 - QIOSQUE DA PALMIRA Tipo de cliente: DIFÍCIL ACESSO (3) Endereço: SAO JOA…" at bounding box center [456, 226] width 913 height 453
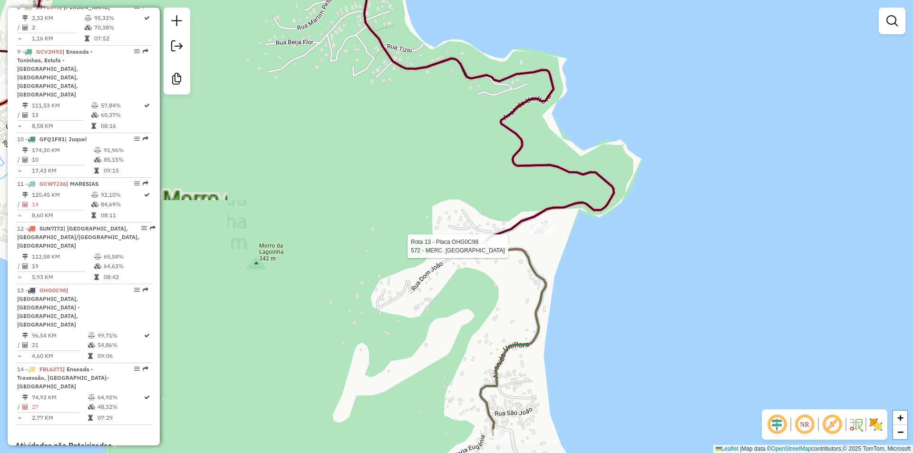
select select "**********"
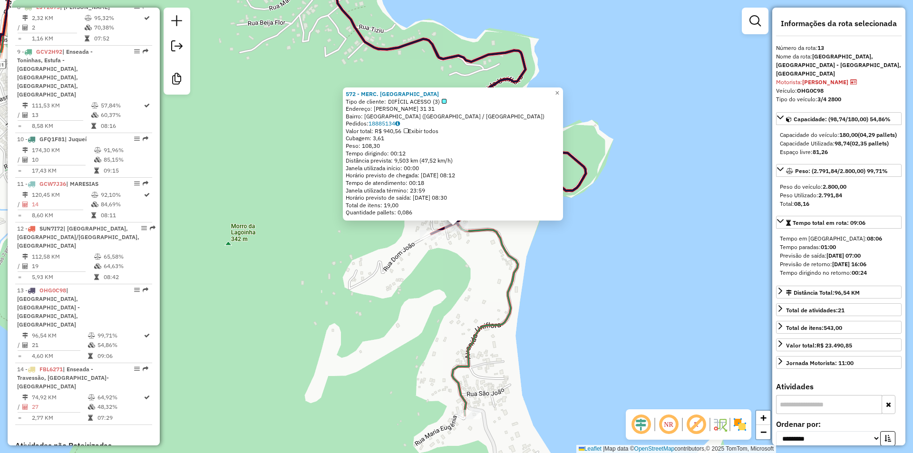
click at [394, 307] on div "572 - MERC. CAICARA Tipo de cliente: DIFÍCIL ACESSO (3) Endereço: DON JOAO 31 3…" at bounding box center [456, 226] width 913 height 453
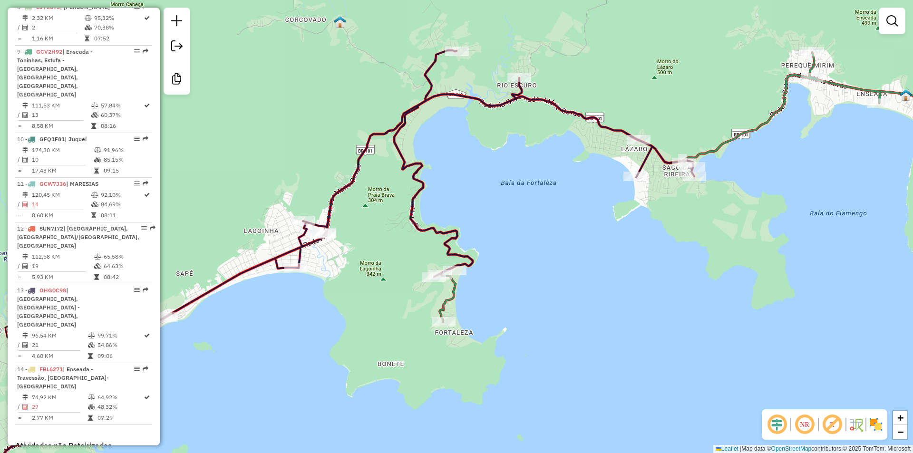
drag, startPoint x: 356, startPoint y: 311, endPoint x: 386, endPoint y: 299, distance: 33.1
click at [386, 299] on div "Janela de atendimento Grade de atendimento Capacidade Transportadoras Veículos …" at bounding box center [456, 226] width 913 height 453
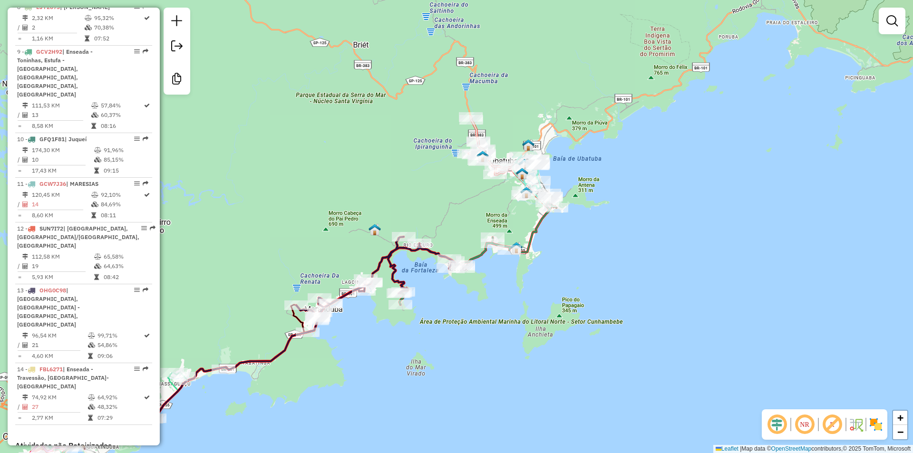
click at [365, 300] on div "Rota 2 - Placa FEQ5994 18014 - LATICINIOS PGY Janela de atendimento Grade de at…" at bounding box center [456, 226] width 913 height 453
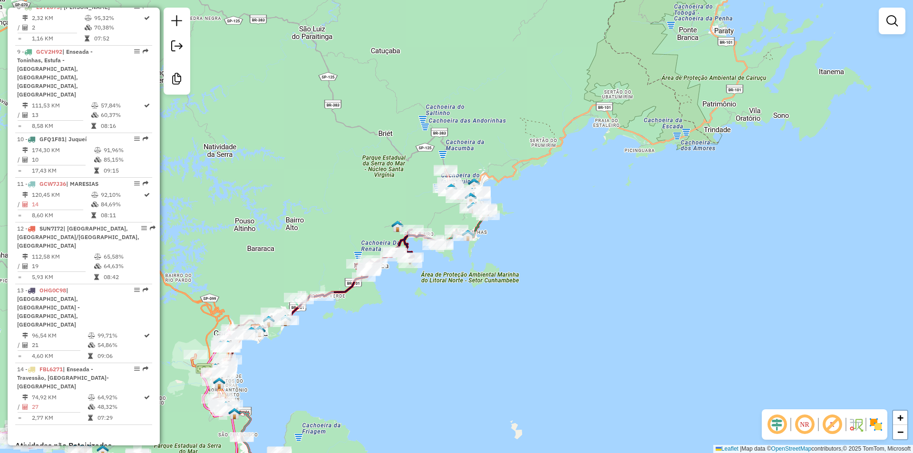
click at [410, 322] on div "Janela de atendimento Grade de atendimento Capacidade Transportadoras Veículos …" at bounding box center [456, 226] width 913 height 453
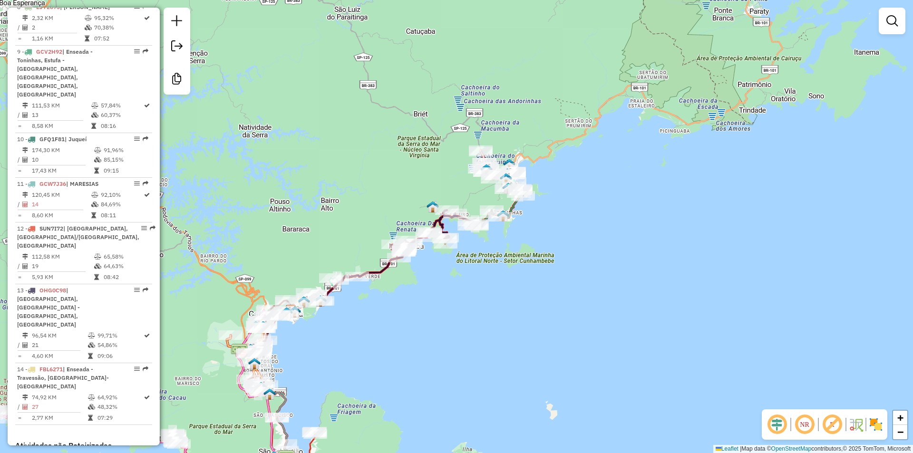
drag, startPoint x: 334, startPoint y: 351, endPoint x: 366, endPoint y: 334, distance: 36.3
click at [366, 334] on div "Janela de atendimento Grade de atendimento Capacidade Transportadoras Veículos …" at bounding box center [456, 226] width 913 height 453
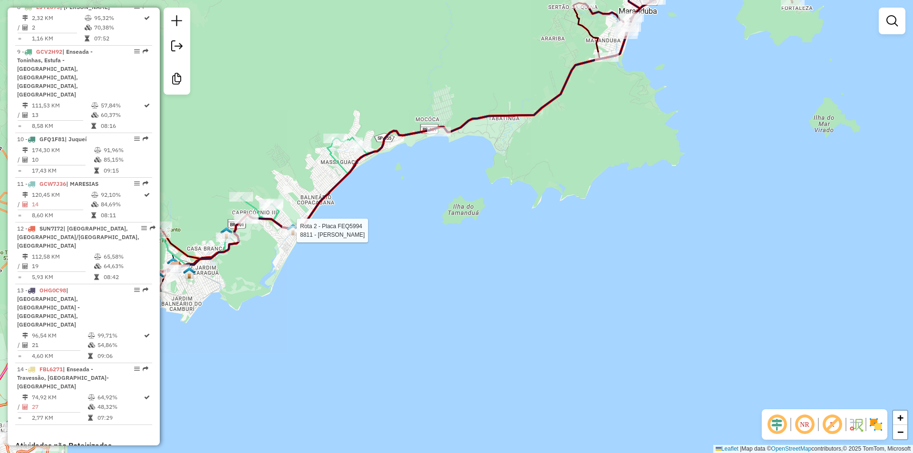
select select "**********"
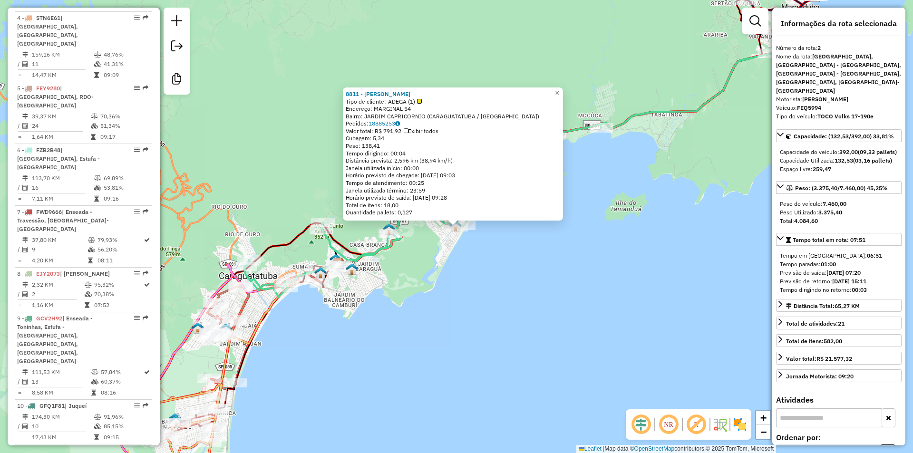
scroll to position [436, 0]
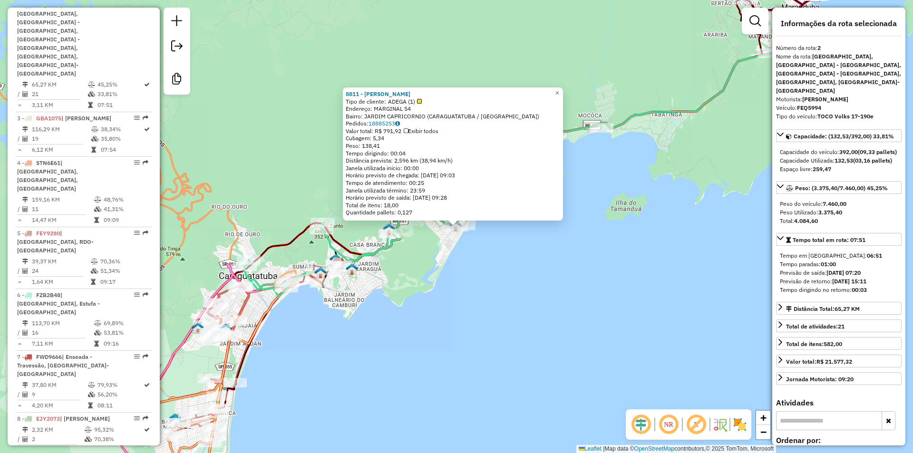
click at [437, 320] on div "8811 - ADEGA GAMA Tipo de cliente: ADEGA (1) Endereço: MARGINAL 54 Bairro: JARD…" at bounding box center [456, 226] width 913 height 453
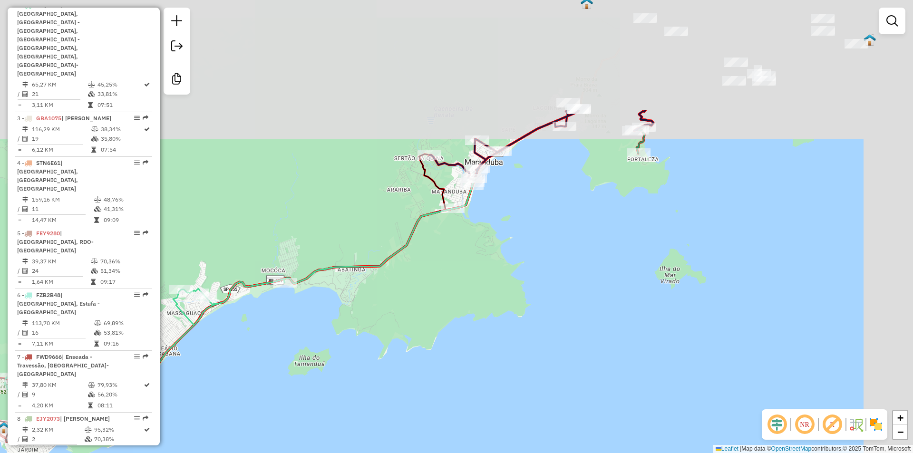
drag, startPoint x: 646, startPoint y: 263, endPoint x: 336, endPoint y: 408, distance: 343.0
click at [328, 419] on div "Janela de atendimento Grade de atendimento Capacidade Transportadoras Veículos …" at bounding box center [456, 226] width 913 height 453
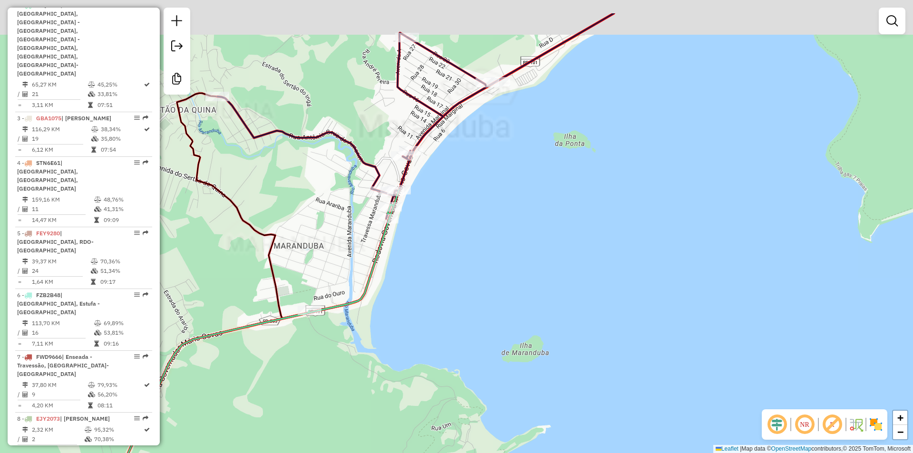
drag, startPoint x: 548, startPoint y: 167, endPoint x: 288, endPoint y: 382, distance: 336.2
click at [288, 382] on div "Janela de atendimento Grade de atendimento Capacidade Transportadoras Veículos …" at bounding box center [456, 226] width 913 height 453
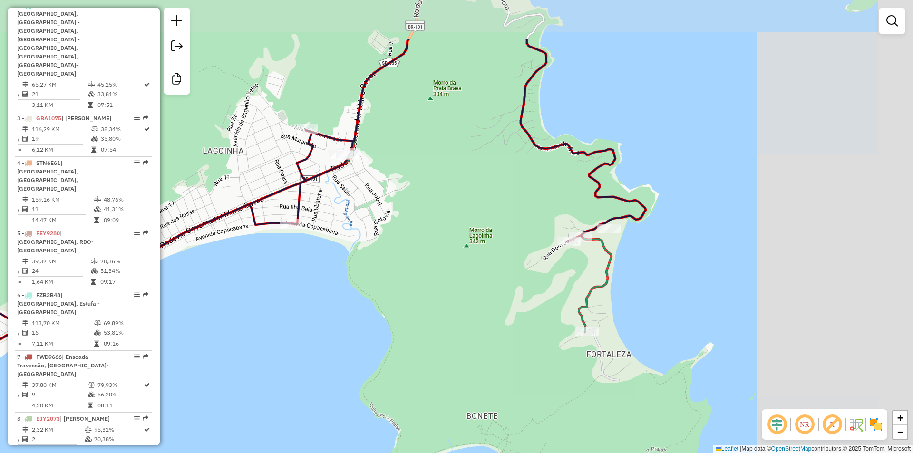
drag, startPoint x: 512, startPoint y: 239, endPoint x: 481, endPoint y: 292, distance: 61.6
click at [268, 324] on div "Janela de atendimento Grade de atendimento Capacidade Transportadoras Veículos …" at bounding box center [456, 226] width 913 height 453
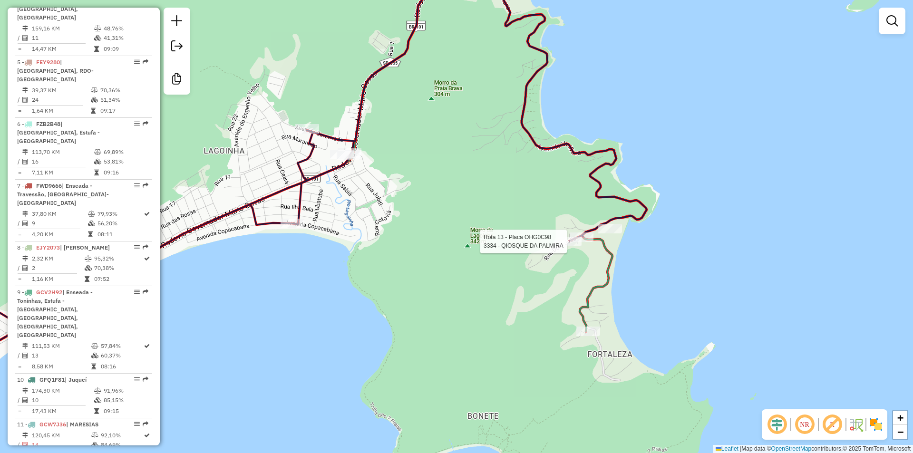
select select "**********"
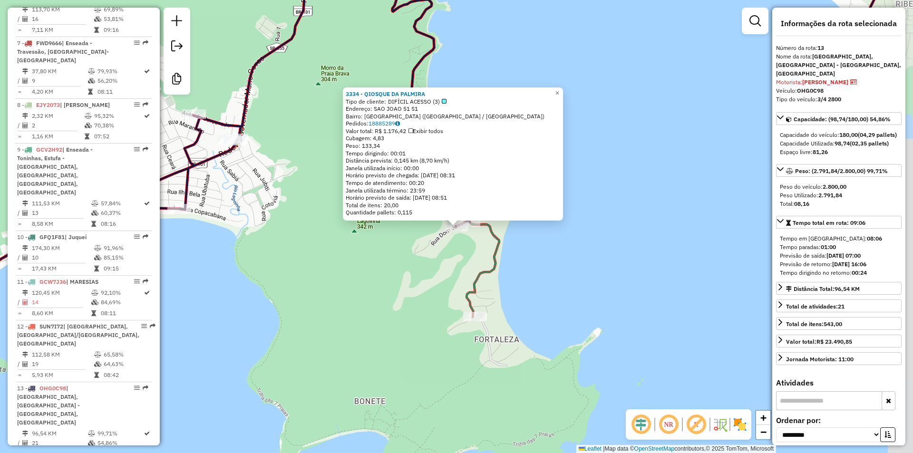
scroll to position [848, 0]
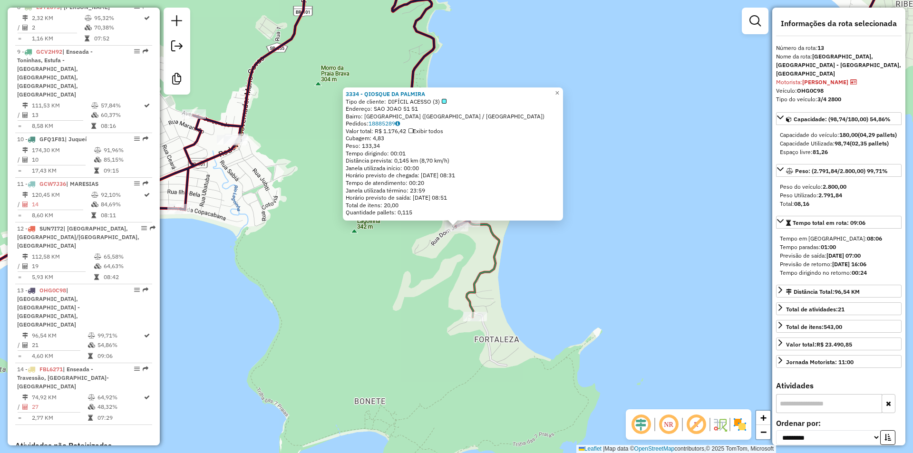
click at [374, 293] on div "3334 - QIOSQUE DA PALMIRA Tipo de cliente: DIFÍCIL ACESSO (3) Endereço: SAO JOA…" at bounding box center [456, 226] width 913 height 453
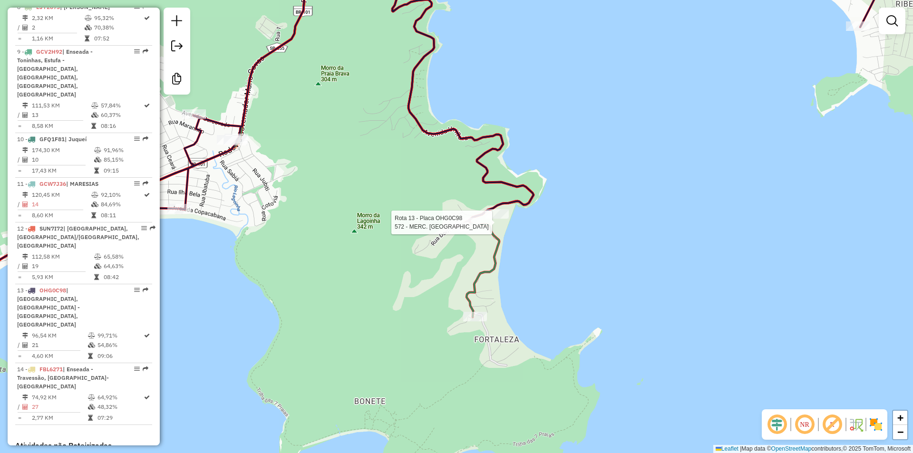
select select "**********"
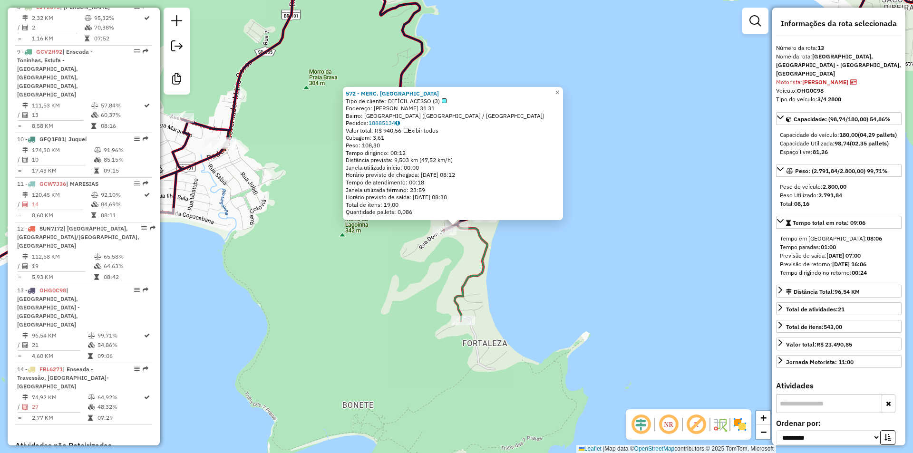
click at [376, 283] on div "572 - MERC. CAICARA Tipo de cliente: DIFÍCIL ACESSO (3) Endereço: DON JOAO 31 3…" at bounding box center [456, 226] width 913 height 453
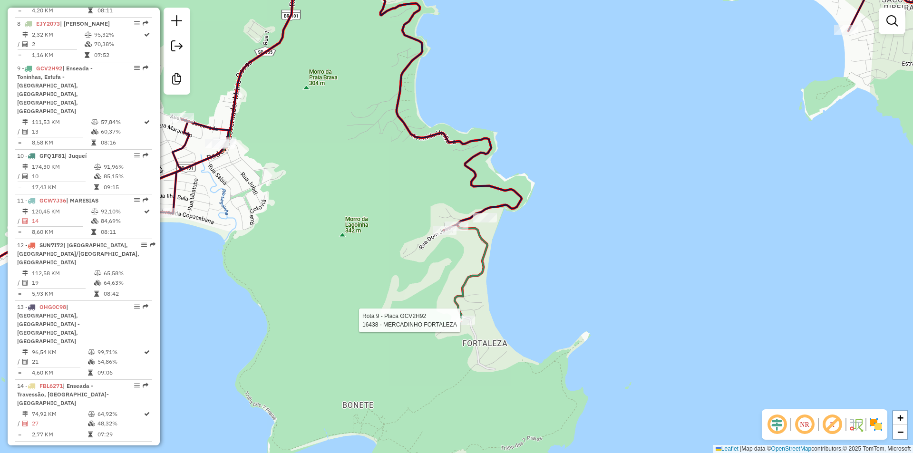
select select "**********"
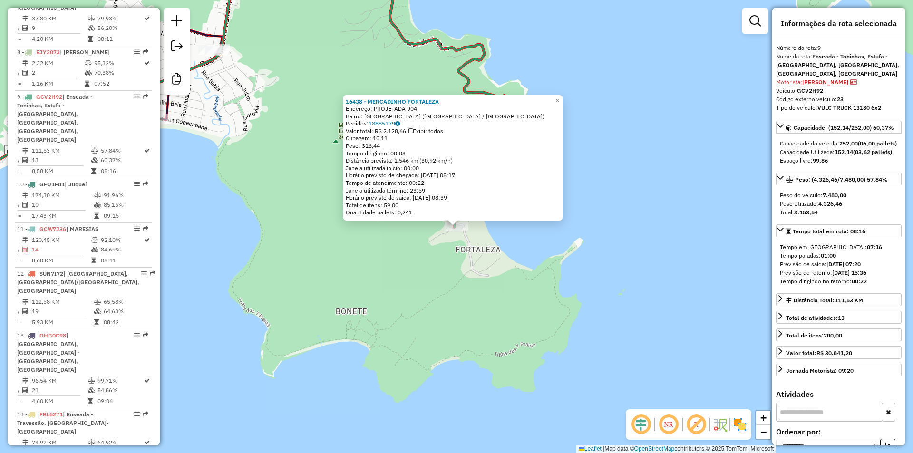
scroll to position [800, 0]
click at [383, 316] on div "16438 - MERCADINHO FORTALEZA Endereço: PROJETADA 904 Bairro: FORTALEZA (UBATUBA…" at bounding box center [456, 226] width 913 height 453
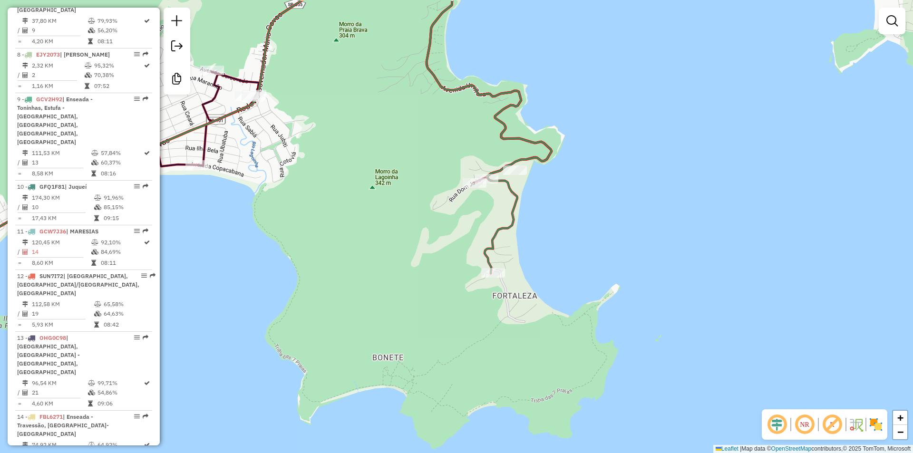
drag, startPoint x: 378, startPoint y: 268, endPoint x: 389, endPoint y: 281, distance: 16.9
click at [380, 271] on div "Janela de atendimento Grade de atendimento Capacidade Transportadoras Veículos …" at bounding box center [456, 226] width 913 height 453
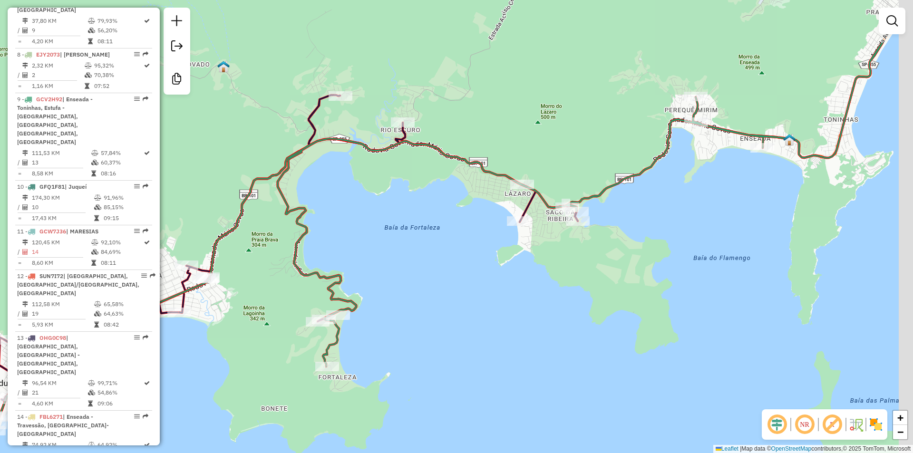
drag, startPoint x: 538, startPoint y: 121, endPoint x: 423, endPoint y: 209, distance: 144.4
click at [423, 209] on div "Janela de atendimento Grade de atendimento Capacidade Transportadoras Veículos …" at bounding box center [456, 226] width 913 height 453
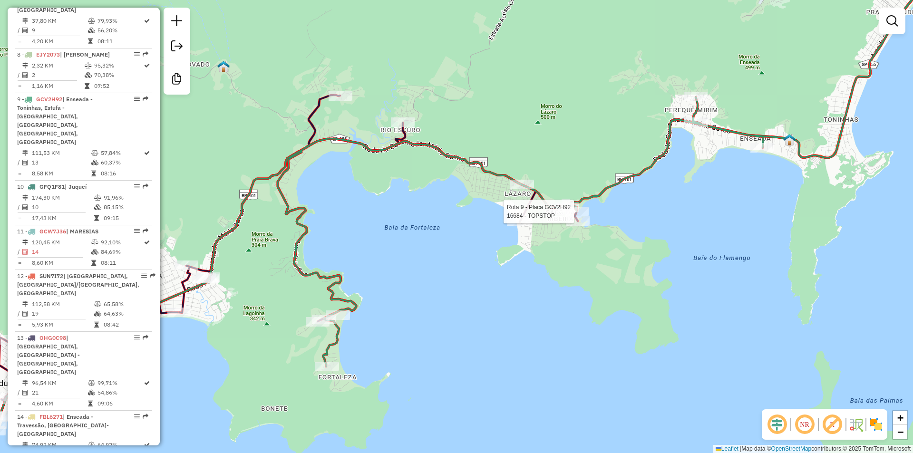
select select "**********"
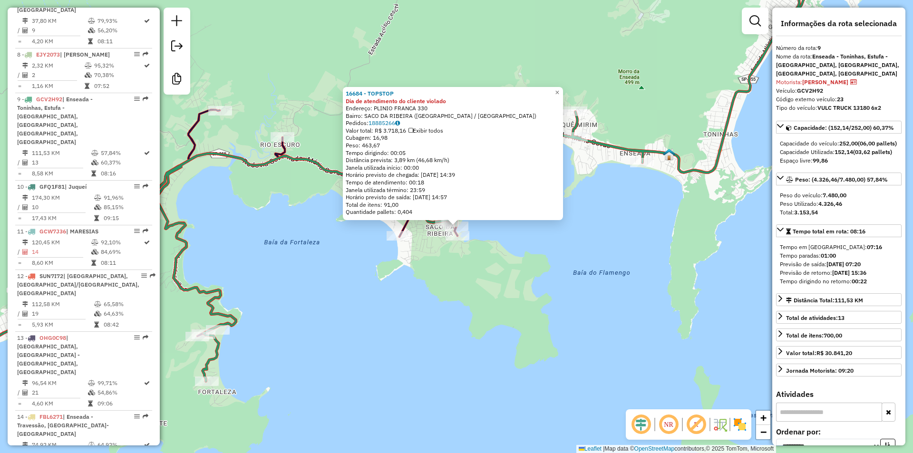
click at [425, 299] on div "16684 - TOPSTOP Dia de atendimento do cliente violado Endereço: PLINIO FRANCA 3…" at bounding box center [456, 226] width 913 height 453
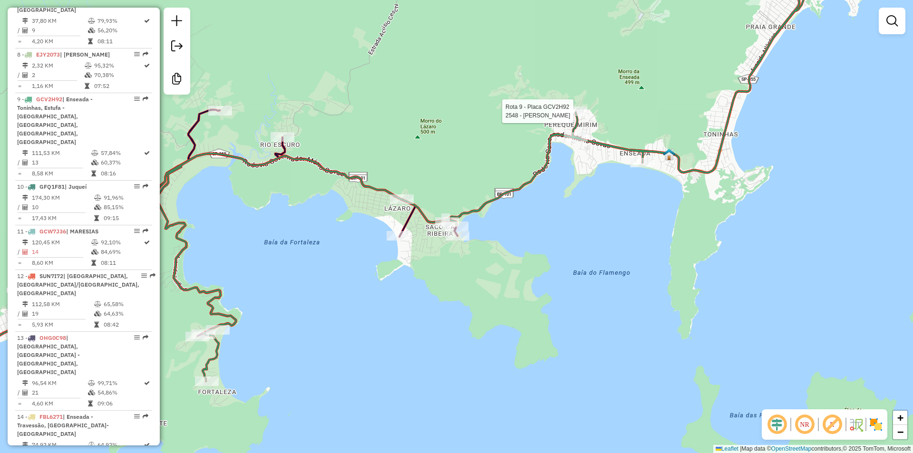
select select "**********"
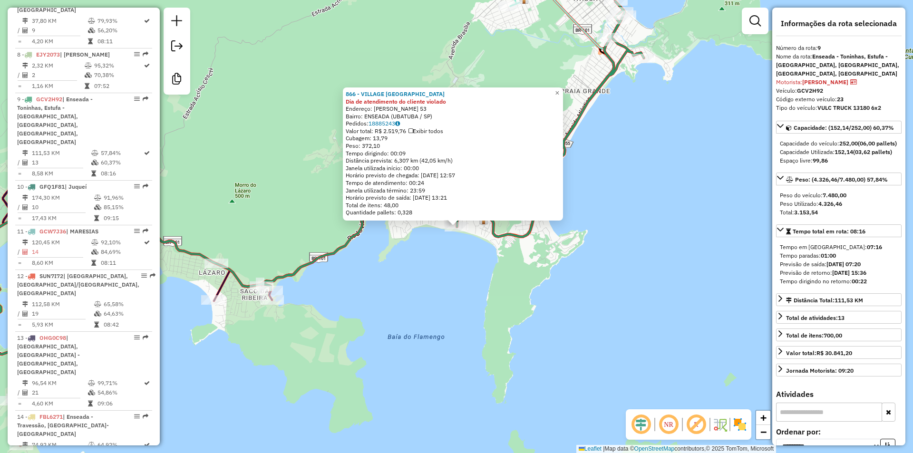
click at [493, 289] on div "866 - VILLAGE ENSEADA Dia de atendimento do cliente violado Endereço: SILVINO M…" at bounding box center [456, 226] width 913 height 453
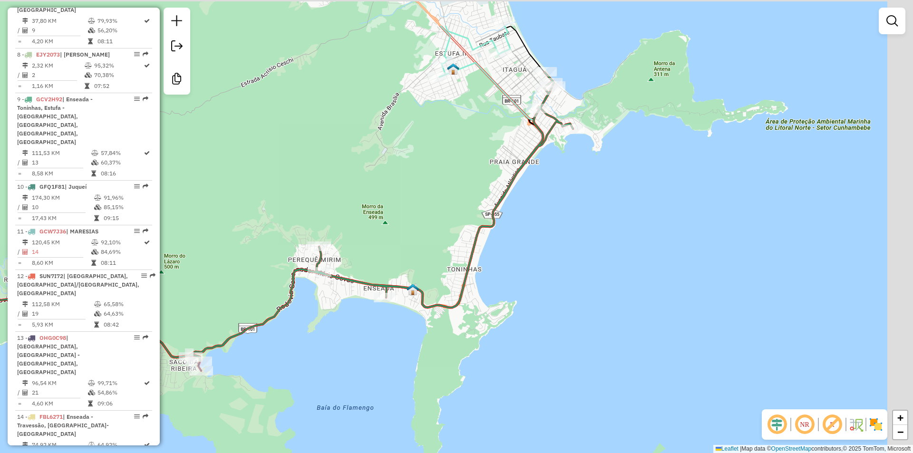
drag, startPoint x: 642, startPoint y: 176, endPoint x: 571, endPoint y: 247, distance: 100.2
click at [571, 247] on div "Janela de atendimento Grade de atendimento Capacidade Transportadoras Veículos …" at bounding box center [456, 226] width 913 height 453
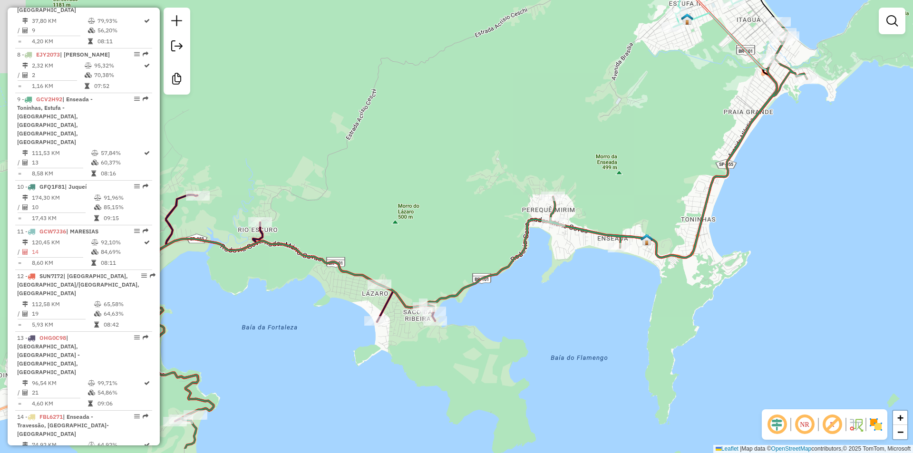
drag, startPoint x: 508, startPoint y: 212, endPoint x: 626, endPoint y: 188, distance: 120.8
click at [626, 188] on div "Janela de atendimento Grade de atendimento Capacidade Transportadoras Veículos …" at bounding box center [456, 226] width 913 height 453
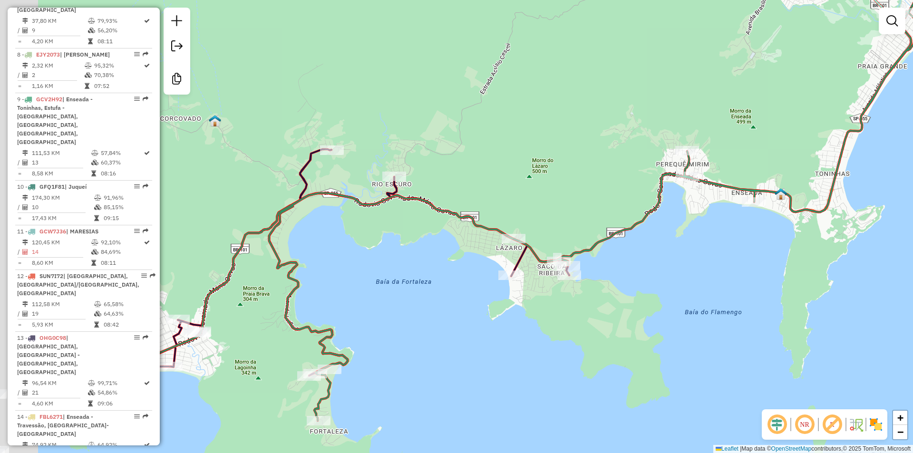
drag, startPoint x: 461, startPoint y: 198, endPoint x: 535, endPoint y: 171, distance: 78.3
click at [535, 171] on div "Janela de atendimento Grade de atendimento Capacidade Transportadoras Veículos …" at bounding box center [456, 226] width 913 height 453
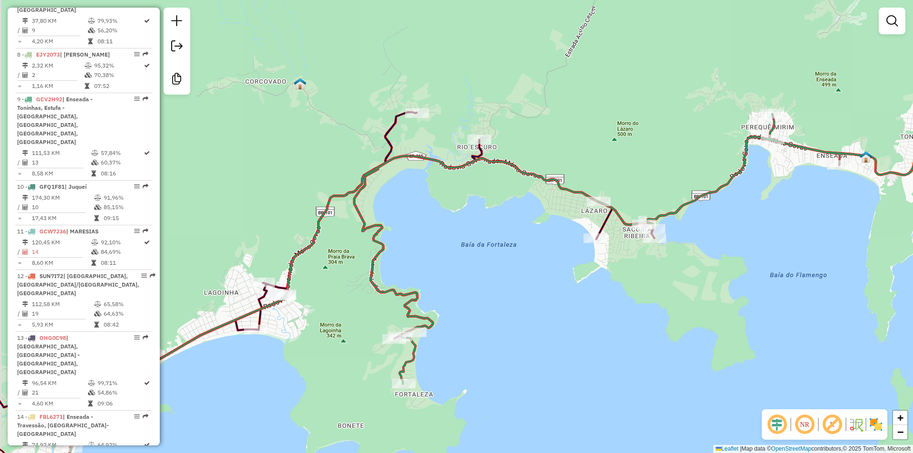
drag, startPoint x: 404, startPoint y: 260, endPoint x: 452, endPoint y: 237, distance: 53.6
click at [453, 237] on div "Janela de atendimento Grade de atendimento Capacidade Transportadoras Veículos …" at bounding box center [456, 226] width 913 height 453
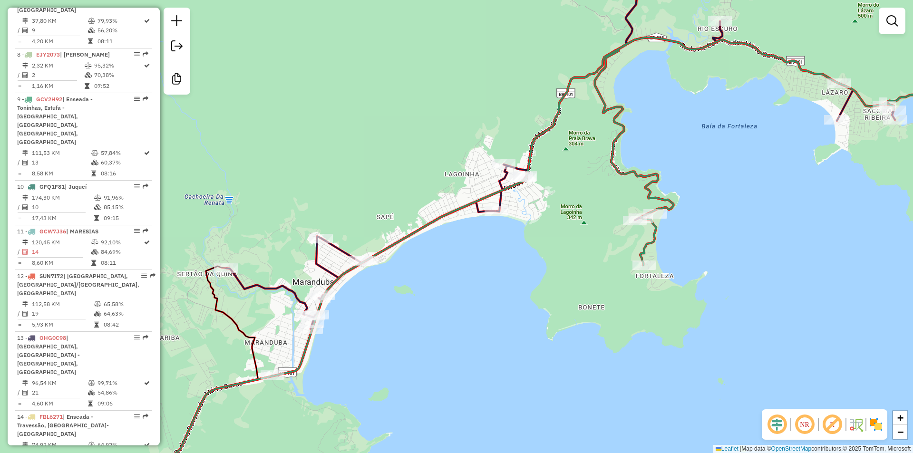
drag, startPoint x: 422, startPoint y: 320, endPoint x: 331, endPoint y: 346, distance: 93.8
click at [331, 348] on div "Janela de atendimento Grade de atendimento Capacidade Transportadoras Veículos …" at bounding box center [456, 226] width 913 height 453
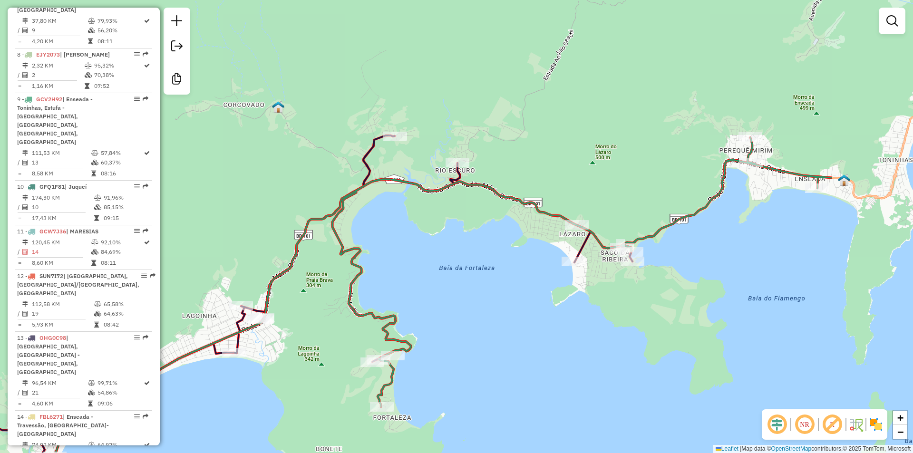
drag, startPoint x: 615, startPoint y: 323, endPoint x: 488, endPoint y: 391, distance: 144.0
click at [489, 384] on div "Janela de atendimento Grade de atendimento Capacidade Transportadoras Veículos …" at bounding box center [456, 226] width 913 height 453
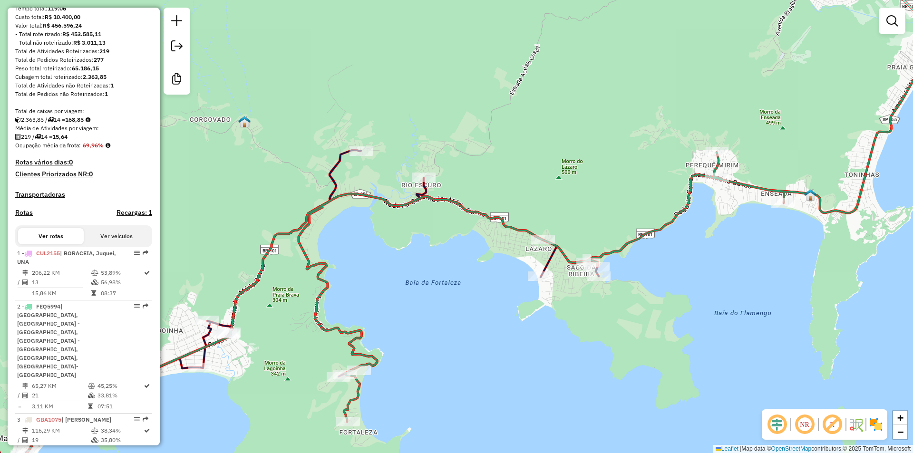
scroll to position [0, 0]
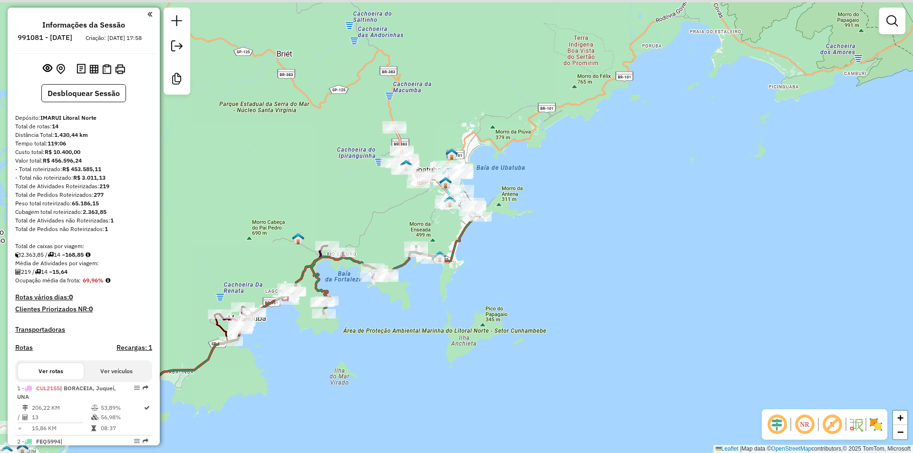
drag, startPoint x: 527, startPoint y: 273, endPoint x: 440, endPoint y: 300, distance: 91.2
click at [440, 300] on div "Janela de atendimento Grade de atendimento Capacidade Transportadoras Veículos …" at bounding box center [456, 226] width 913 height 453
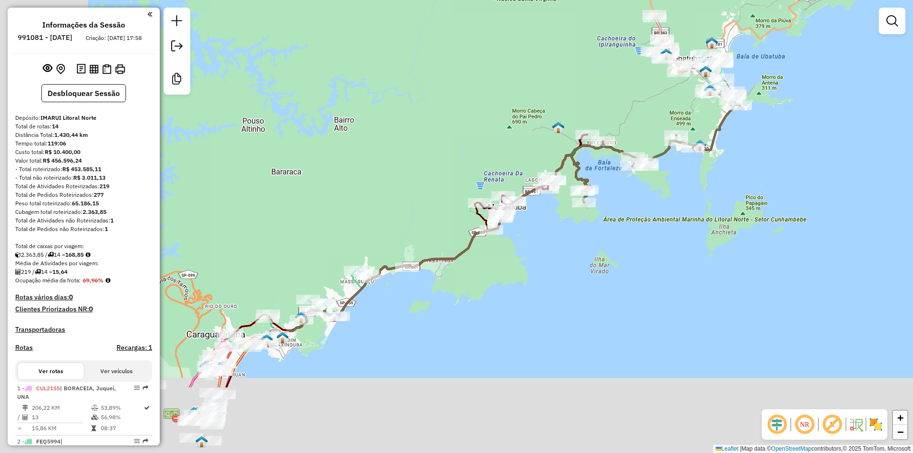
drag, startPoint x: 487, startPoint y: 297, endPoint x: 694, endPoint y: 202, distance: 227.8
click at [694, 202] on div "Janela de atendimento Grade de atendimento Capacidade Transportadoras Veículos …" at bounding box center [456, 226] width 913 height 453
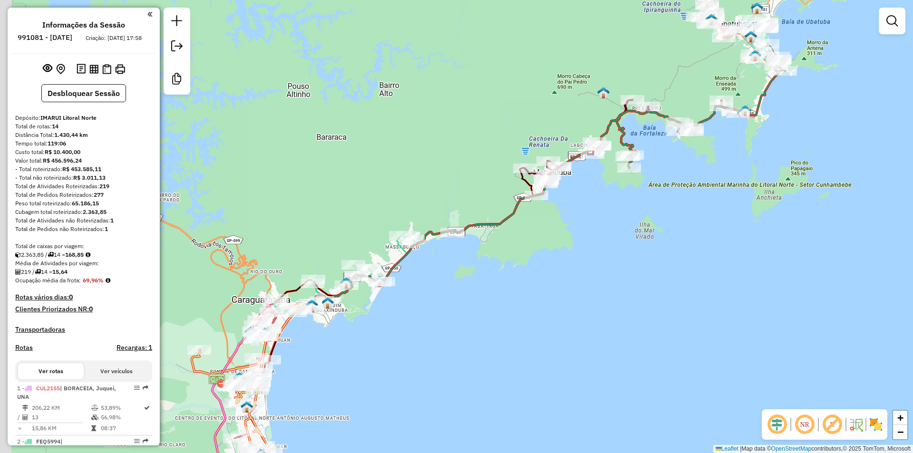
drag, startPoint x: 473, startPoint y: 349, endPoint x: 611, endPoint y: 244, distance: 173.3
click at [614, 242] on div "Janela de atendimento Grade de atendimento Capacidade Transportadoras Veículos …" at bounding box center [456, 226] width 913 height 453
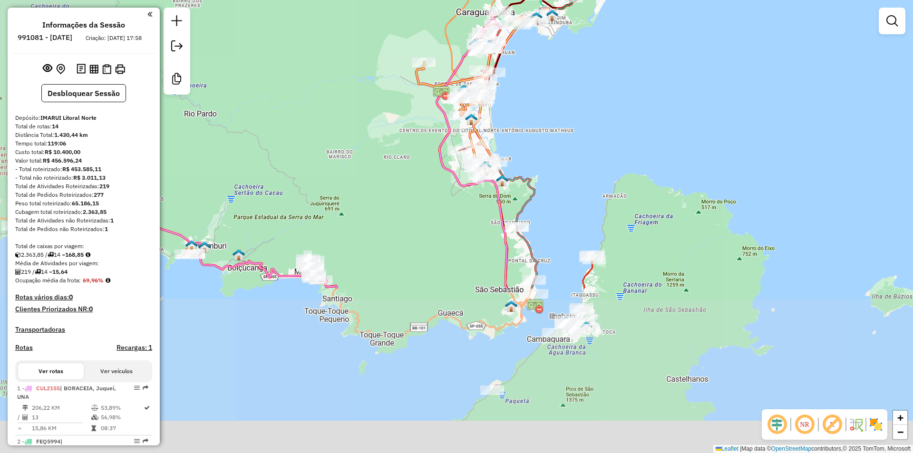
drag, startPoint x: 510, startPoint y: 326, endPoint x: 631, endPoint y: 119, distance: 240.3
click at [632, 116] on div "Janela de atendimento Grade de atendimento Capacidade Transportadoras Veículos …" at bounding box center [456, 226] width 913 height 453
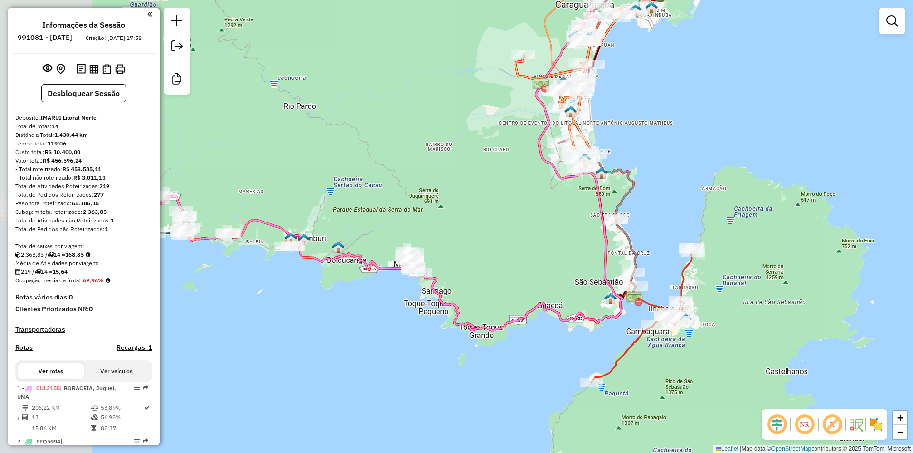
drag, startPoint x: 416, startPoint y: 225, endPoint x: 663, endPoint y: 202, distance: 248.2
click at [670, 202] on div "Janela de atendimento Grade de atendimento Capacidade Transportadoras Veículos …" at bounding box center [456, 226] width 913 height 453
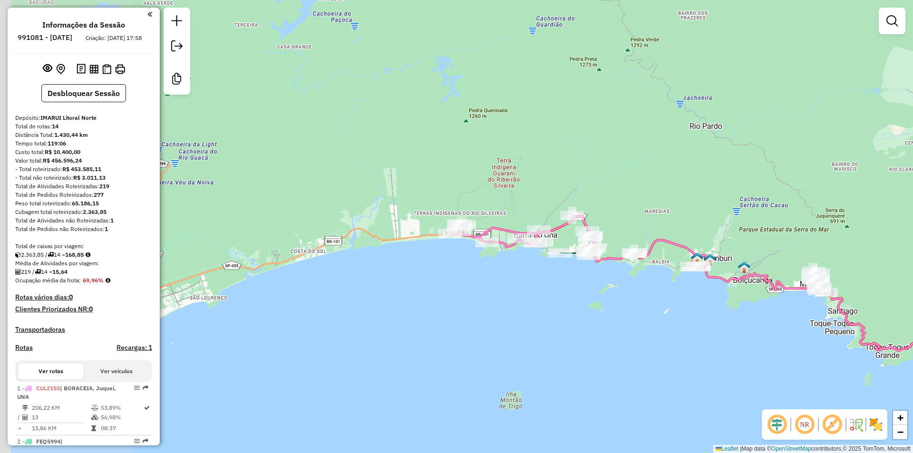
drag, startPoint x: 451, startPoint y: 109, endPoint x: 702, endPoint y: 145, distance: 253.9
click at [702, 145] on div "Janela de atendimento Grade de atendimento Capacidade Transportadoras Veículos …" at bounding box center [456, 226] width 913 height 453
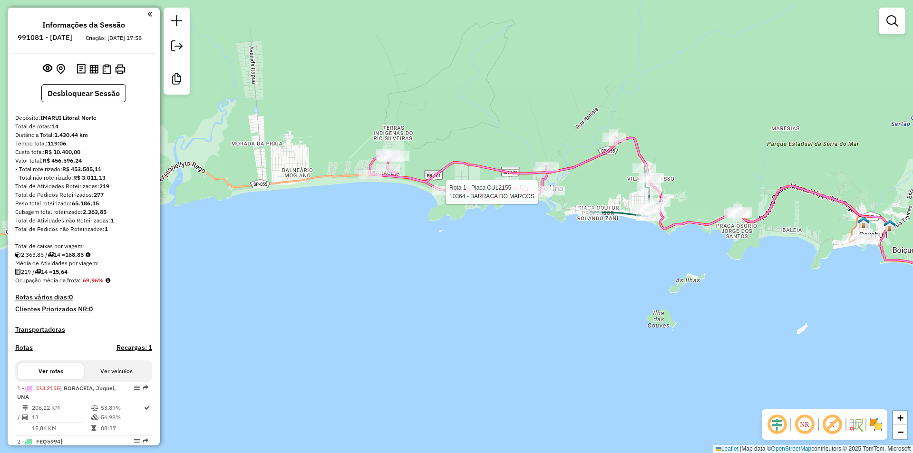
select select "**********"
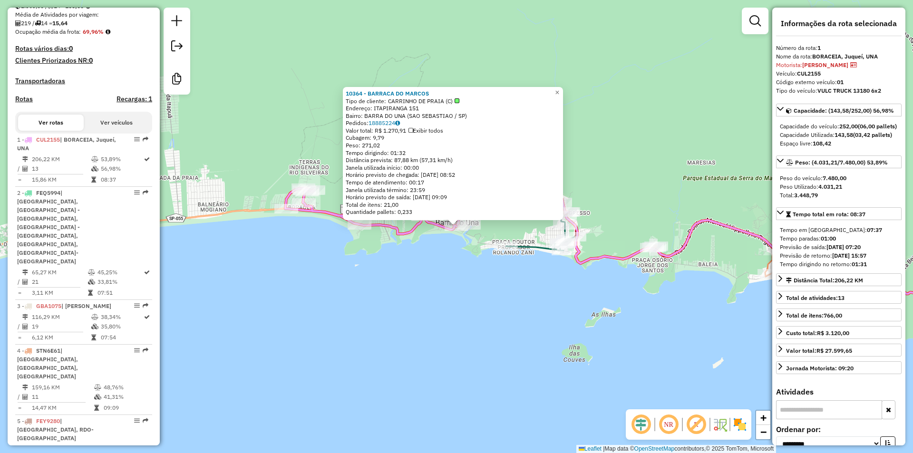
scroll to position [383, 0]
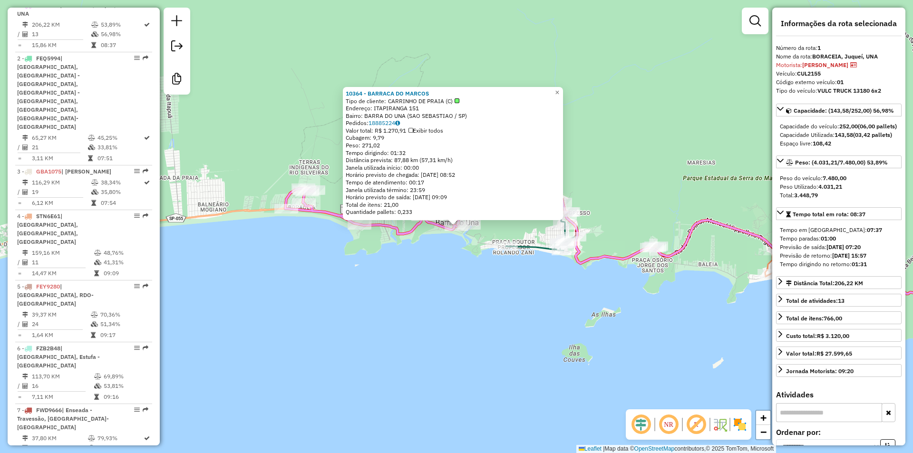
click at [396, 268] on div "10364 - BARRACA DO MARCOS Tipo de cliente: CARRINHO DE PRAIA (C) Endereço: ITAP…" at bounding box center [456, 226] width 913 height 453
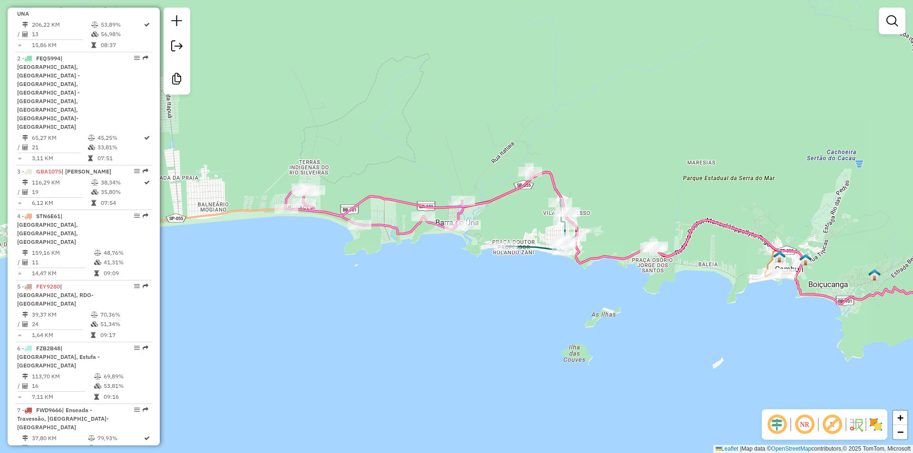
click at [297, 269] on div "Janela de atendimento Grade de atendimento Capacidade Transportadoras Veículos …" at bounding box center [456, 226] width 913 height 453
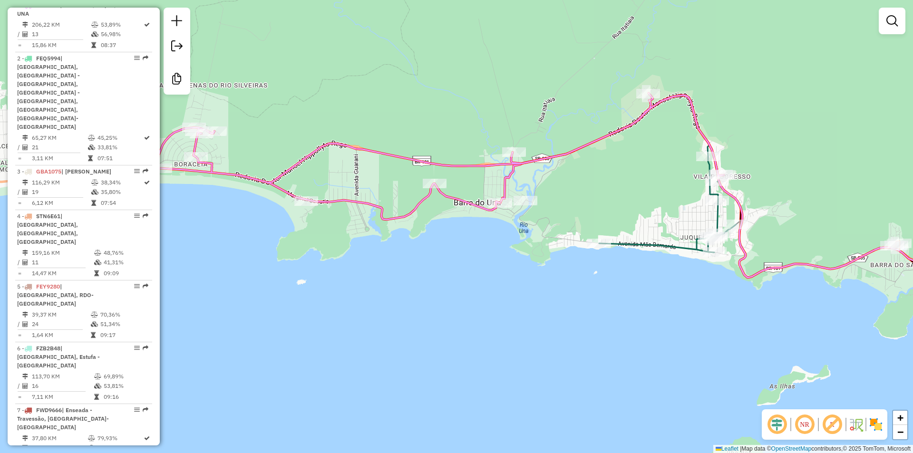
drag, startPoint x: 413, startPoint y: 293, endPoint x: 413, endPoint y: 309, distance: 16.2
click at [413, 309] on div "Janela de atendimento Grade de atendimento Capacidade Transportadoras Veículos …" at bounding box center [456, 226] width 913 height 453
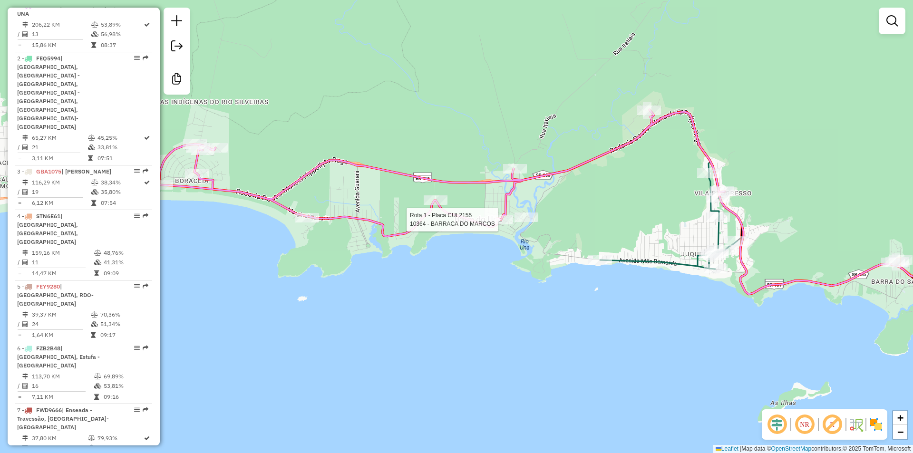
select select "**********"
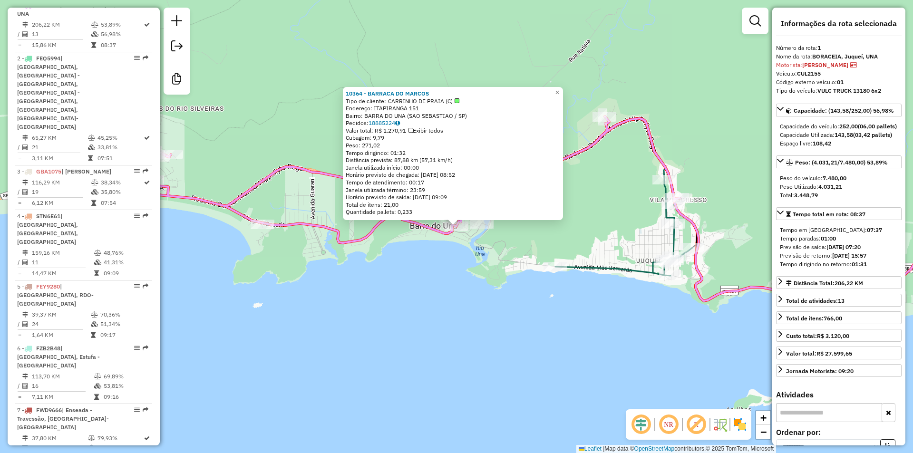
click at [408, 323] on div "10364 - BARRACA DO MARCOS Tipo de cliente: CARRINHO DE PRAIA (C) Endereço: ITAP…" at bounding box center [456, 226] width 913 height 453
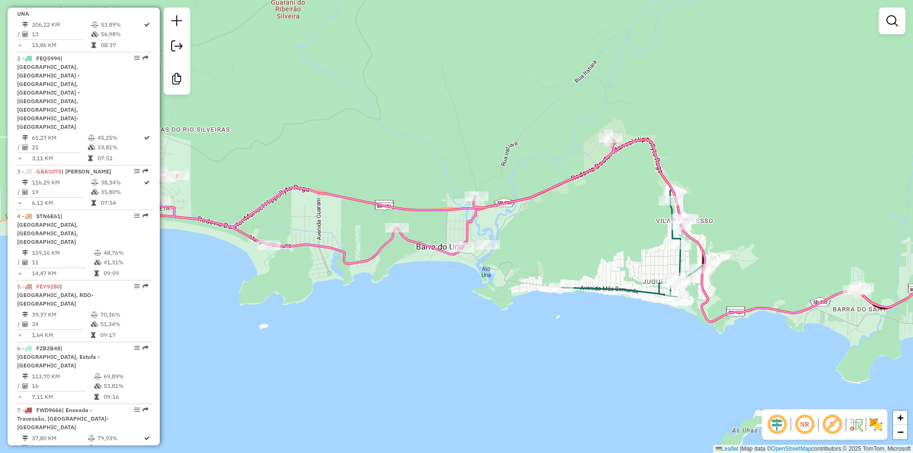
drag, startPoint x: 433, startPoint y: 363, endPoint x: 438, endPoint y: 375, distance: 13.7
click at [438, 375] on div "Janela de atendimento Grade de atendimento Capacidade Transportadoras Veículos …" at bounding box center [456, 226] width 913 height 453
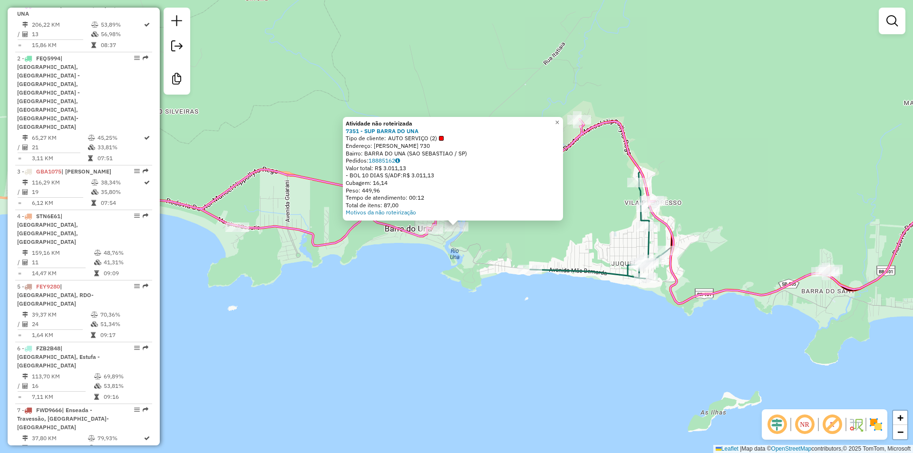
click at [452, 302] on div "Atividade não roteirizada 7351 - SUP BARRA DO UNA Tipo de cliente: AUTO SERVIÇO…" at bounding box center [456, 226] width 913 height 453
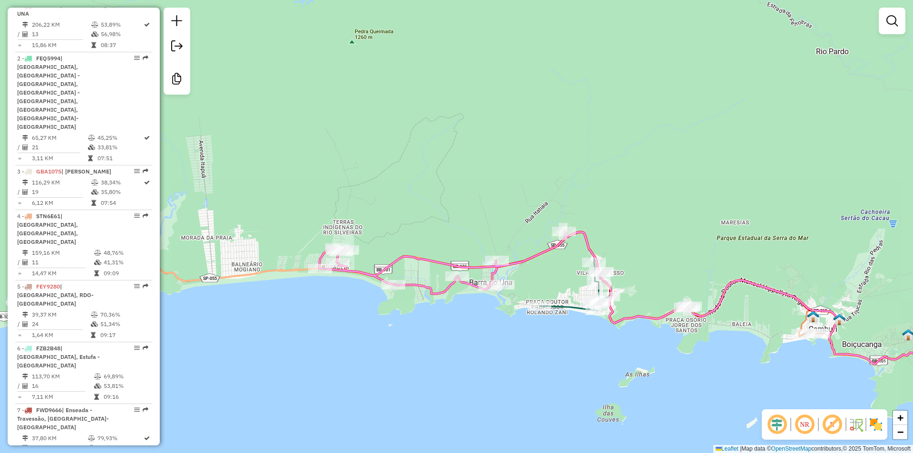
drag, startPoint x: 448, startPoint y: 320, endPoint x: 477, endPoint y: 331, distance: 30.7
click at [477, 331] on div "Janela de atendimento Grade de atendimento Capacidade Transportadoras Veículos …" at bounding box center [456, 226] width 913 height 453
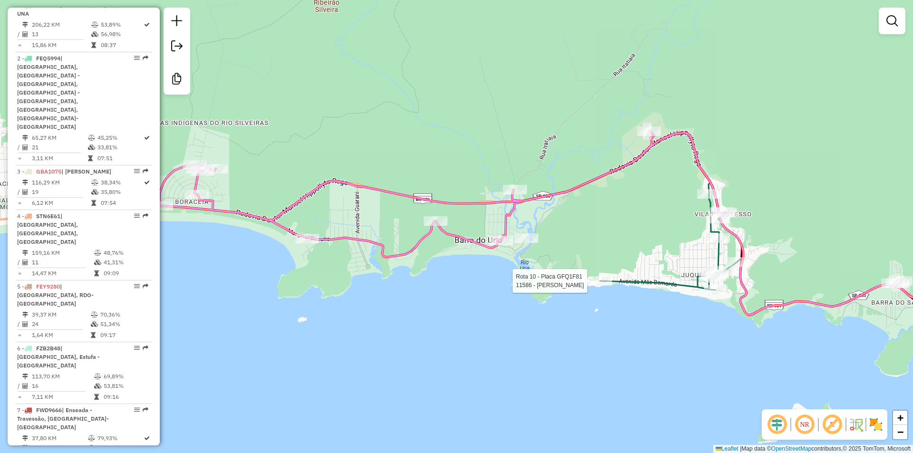
select select "**********"
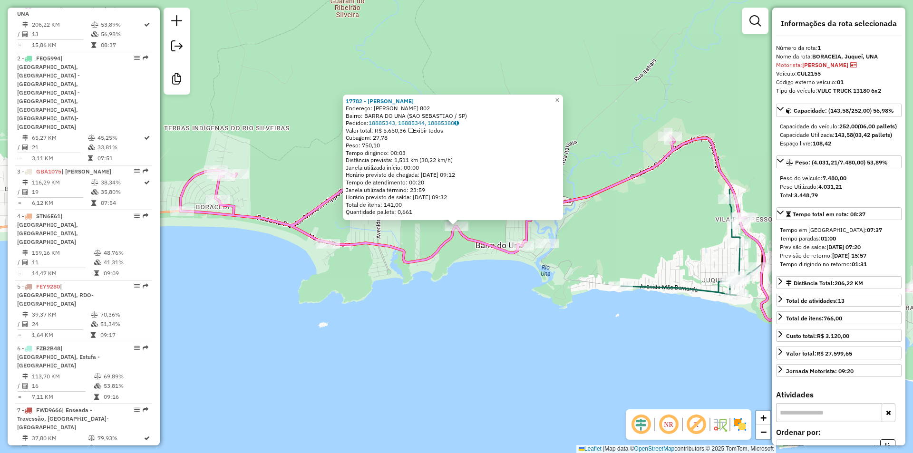
click at [478, 318] on div "17782 - PABLO VINICIUS Endereço: MAGNO DOS PASSOS BITTENCOURT 802 Bairro: BARRA…" at bounding box center [456, 226] width 913 height 453
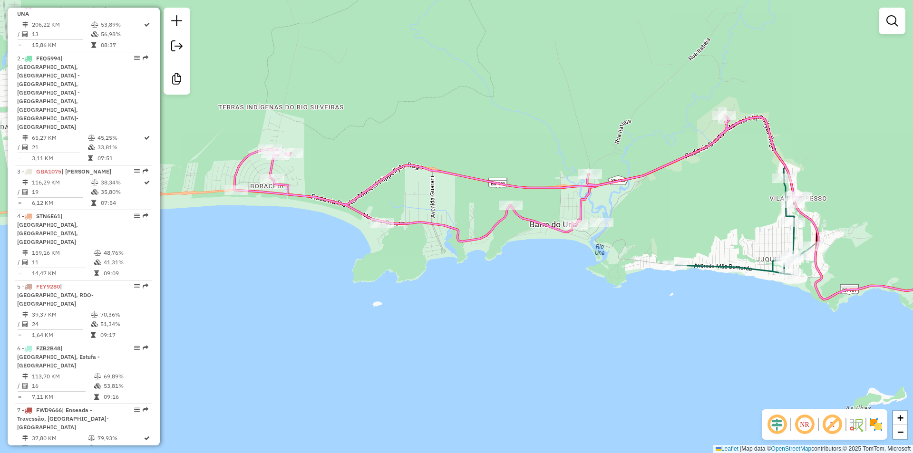
drag, startPoint x: 539, startPoint y: 304, endPoint x: 549, endPoint y: 299, distance: 10.9
click at [549, 299] on div "Janela de atendimento Grade de atendimento Capacidade Transportadoras Veículos …" at bounding box center [456, 226] width 913 height 453
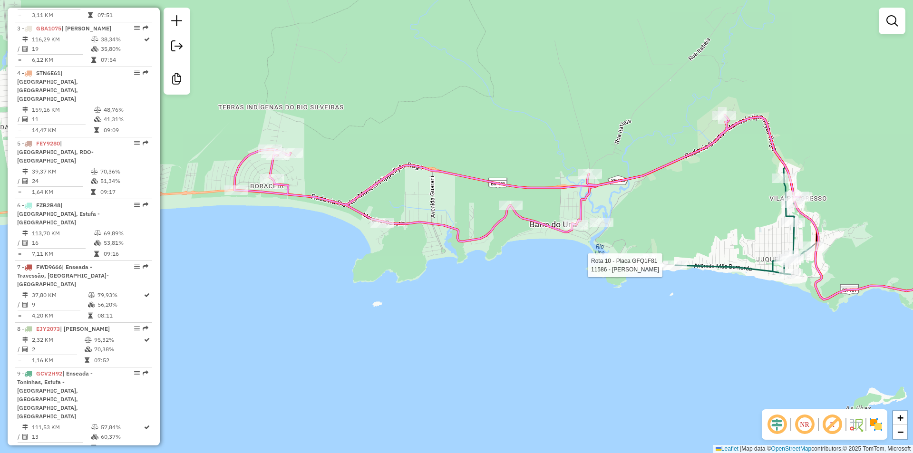
select select "**********"
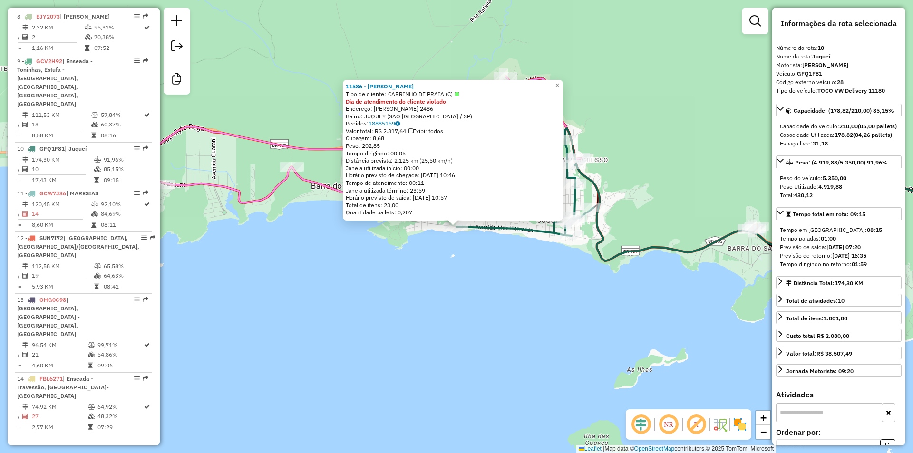
scroll to position [848, 0]
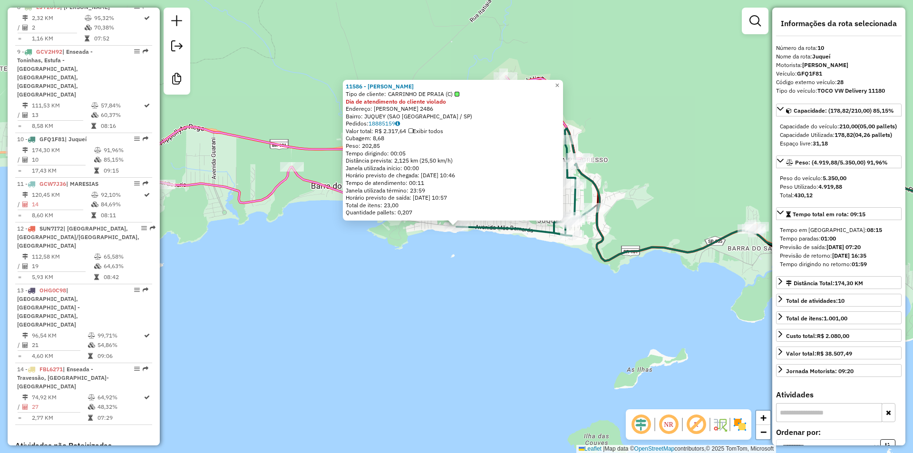
click at [575, 338] on div "11586 - CRISTINA GERMANO Tipo de cliente: CARRINHO DE PRAIA (C) Dia de atendime…" at bounding box center [456, 226] width 913 height 453
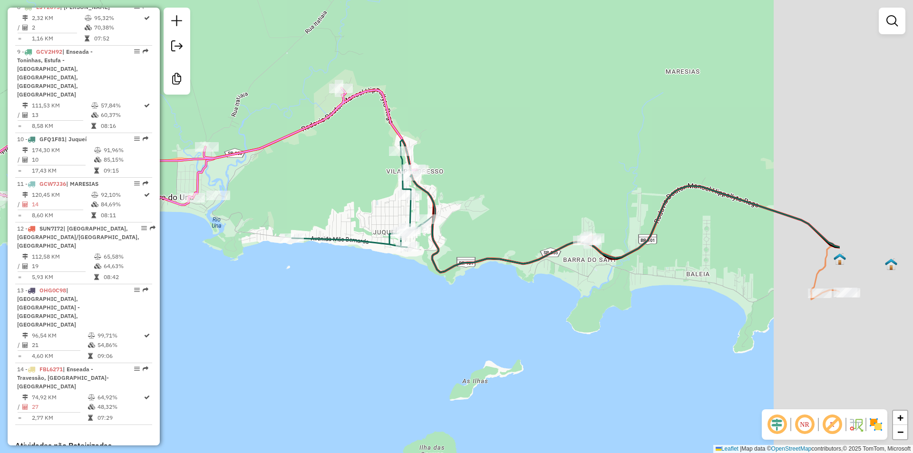
drag, startPoint x: 710, startPoint y: 328, endPoint x: 527, endPoint y: 342, distance: 183.0
click at [527, 342] on div "Janela de atendimento Grade de atendimento Capacidade Transportadoras Veículos …" at bounding box center [456, 226] width 913 height 453
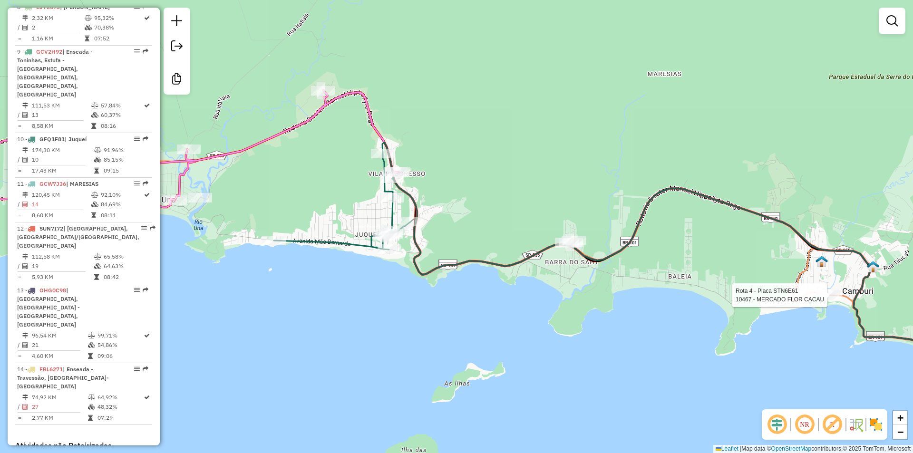
select select "**********"
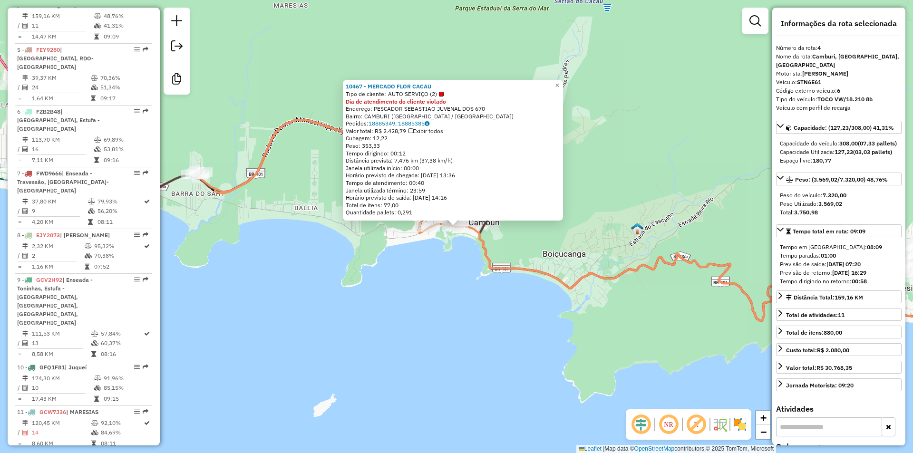
scroll to position [543, 0]
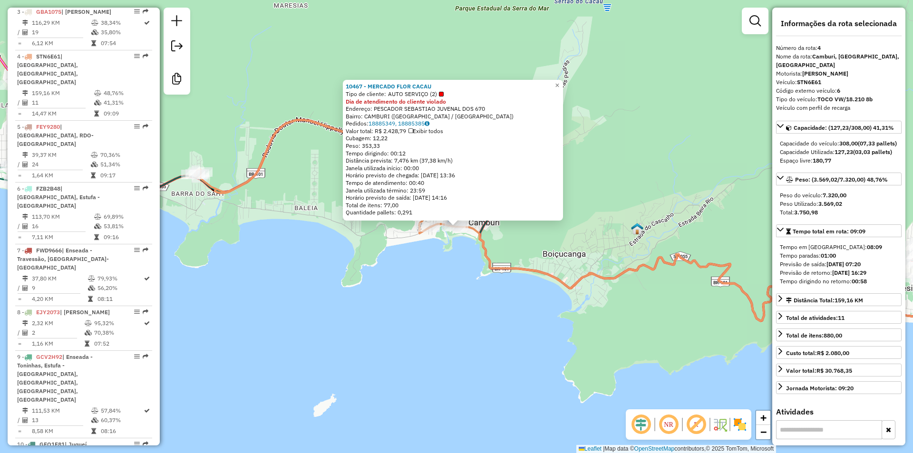
click at [471, 376] on div "10467 - MERCADO FLOR CACAU Tipo de cliente: AUTO SERVIÇO (2) Dia de atendimento…" at bounding box center [456, 226] width 913 height 453
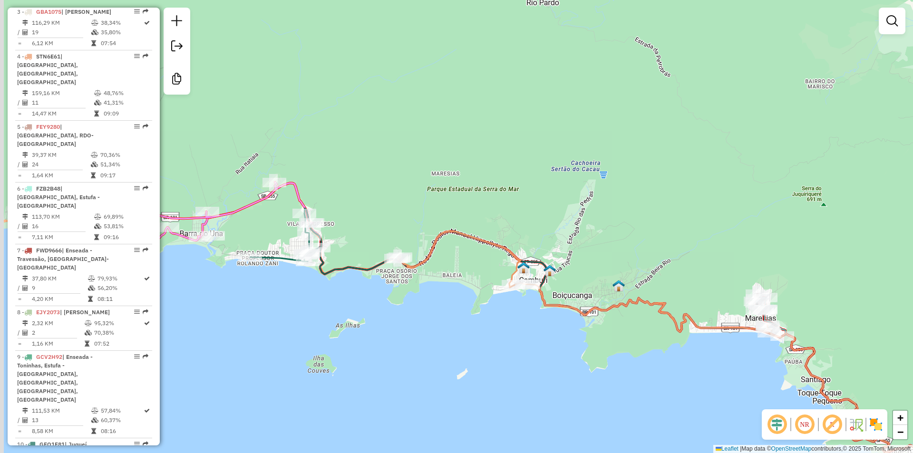
drag, startPoint x: 418, startPoint y: 299, endPoint x: 433, endPoint y: 288, distance: 19.4
click at [433, 288] on div "Janela de atendimento Grade de atendimento Capacidade Transportadoras Veículos …" at bounding box center [456, 226] width 913 height 453
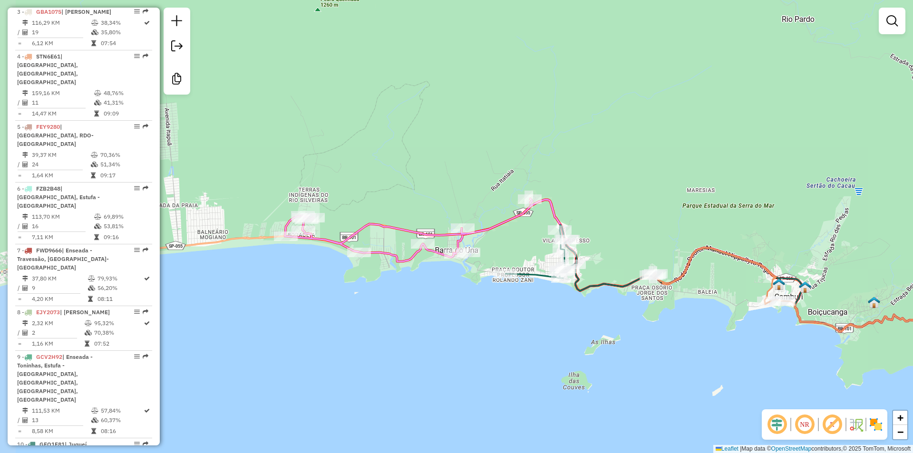
drag, startPoint x: 423, startPoint y: 327, endPoint x: 674, endPoint y: 346, distance: 251.7
click at [674, 346] on div "Janela de atendimento Grade de atendimento Capacidade Transportadoras Veículos …" at bounding box center [456, 226] width 913 height 453
select select "**********"
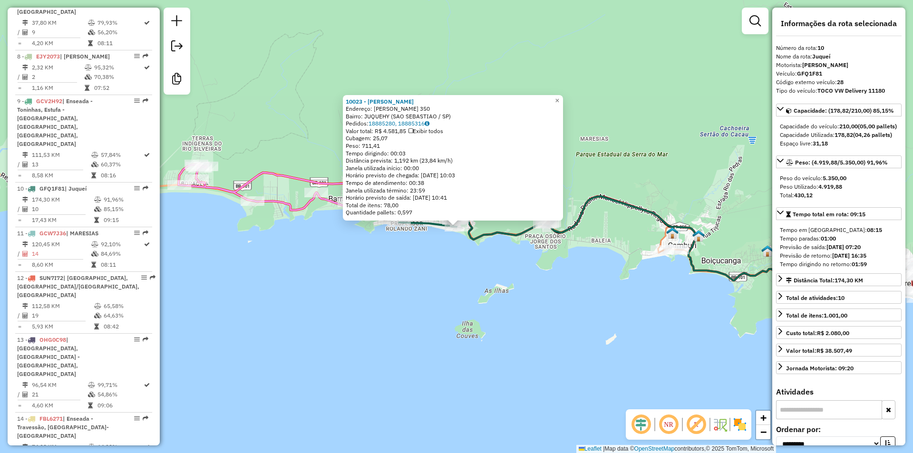
scroll to position [848, 0]
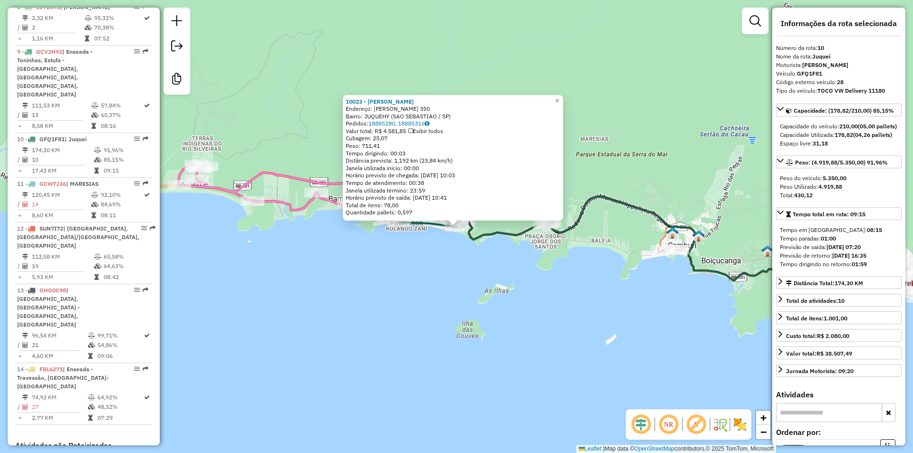
click at [565, 306] on div "10023 - JAO GRANFINO Endereço: ABELARDO DE MORAES 350 Bairro: JUQUEHY (SAO SEBA…" at bounding box center [456, 226] width 913 height 453
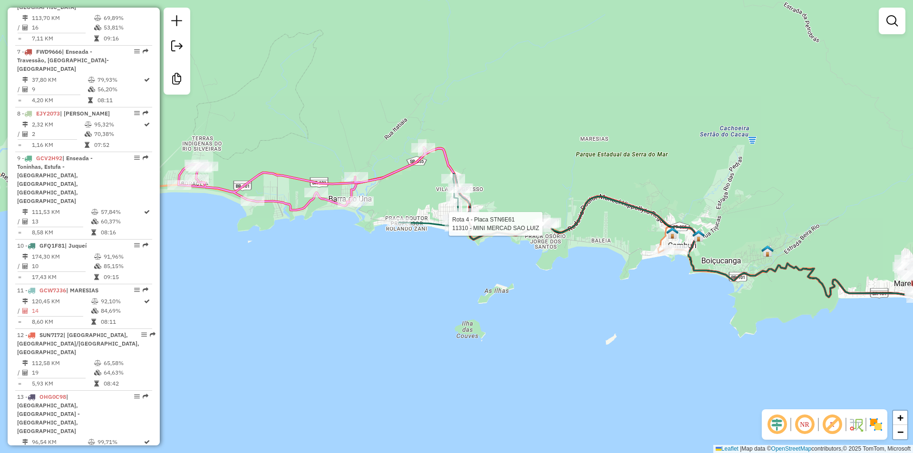
select select "**********"
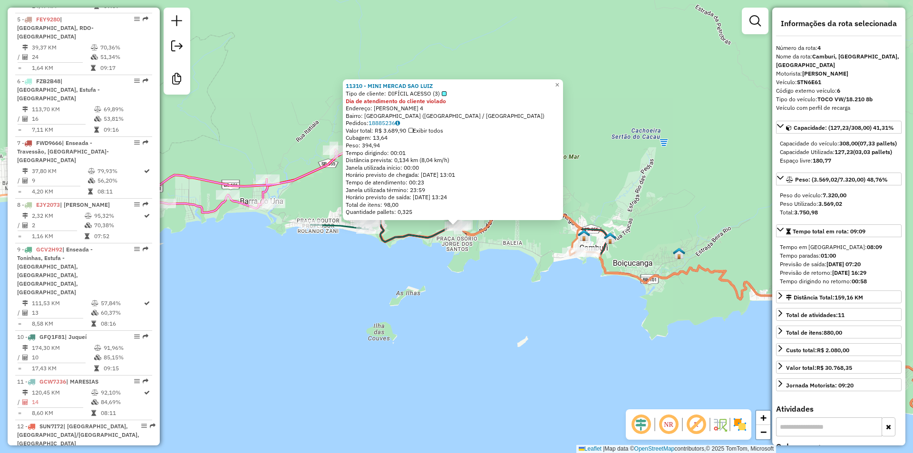
scroll to position [543, 0]
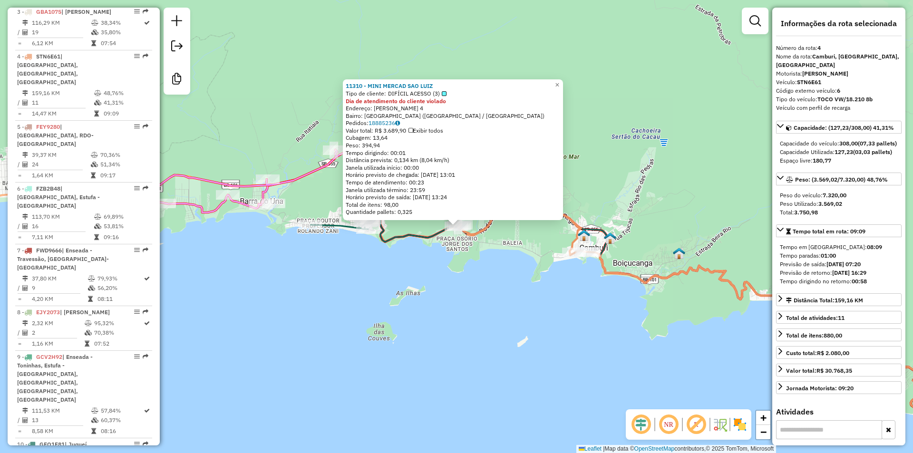
click at [489, 307] on div "11310 - MINI MERCAD SAO LUIZ Tipo de cliente: DIFÍCIL ACESSO (3) Dia de atendim…" at bounding box center [456, 226] width 913 height 453
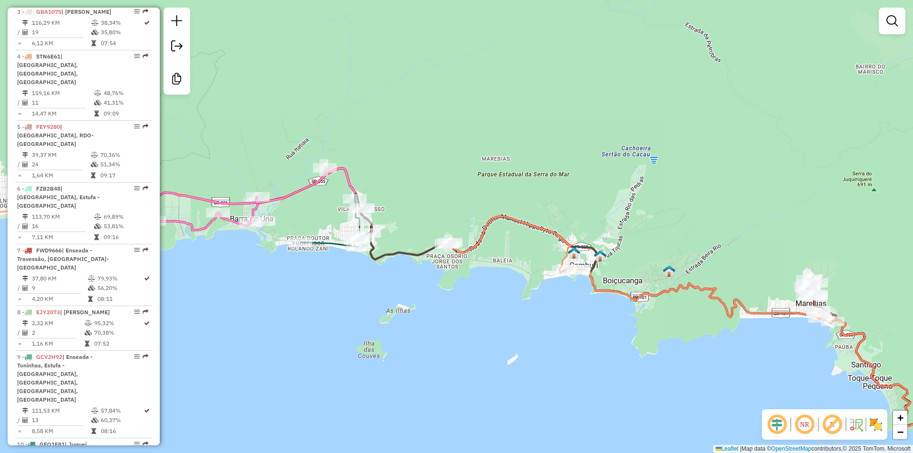
drag, startPoint x: 429, startPoint y: 295, endPoint x: 419, endPoint y: 312, distance: 20.2
click at [419, 312] on div "Janela de atendimento Grade de atendimento Capacidade Transportadoras Veículos …" at bounding box center [456, 226] width 913 height 453
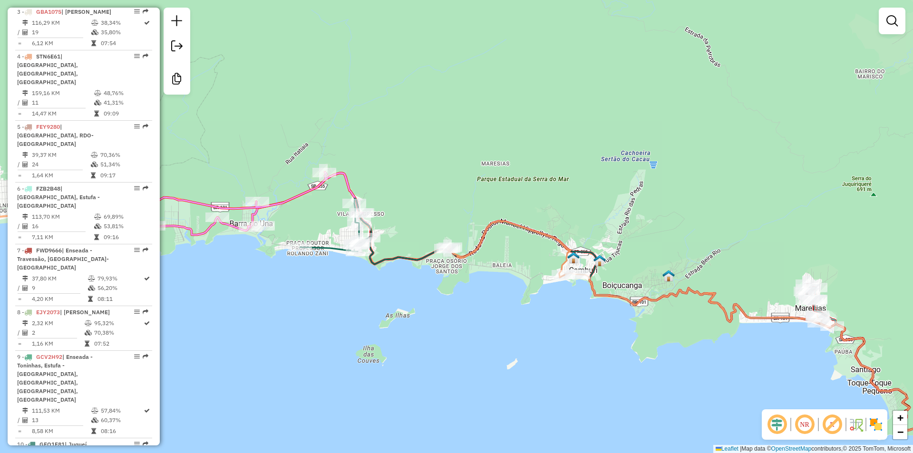
drag, startPoint x: 330, startPoint y: 298, endPoint x: 322, endPoint y: 294, distance: 9.6
click at [337, 311] on div "Janela de atendimento Grade de atendimento Capacidade Transportadoras Veículos …" at bounding box center [456, 226] width 913 height 453
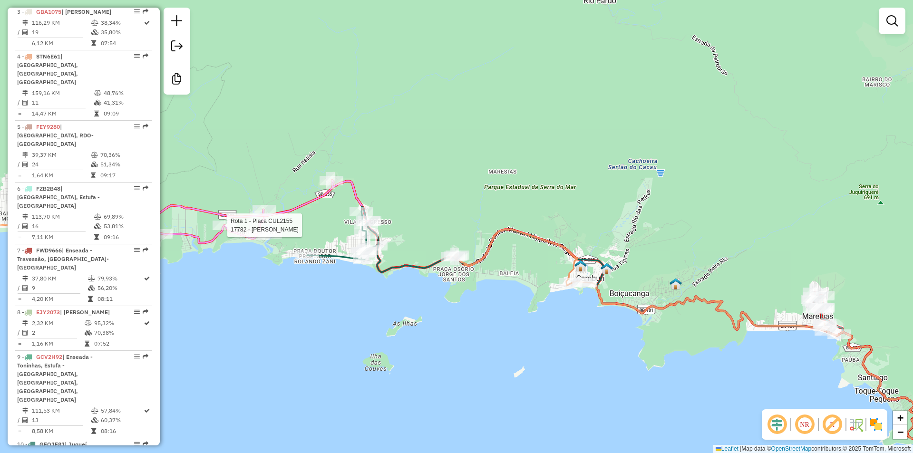
select select "**********"
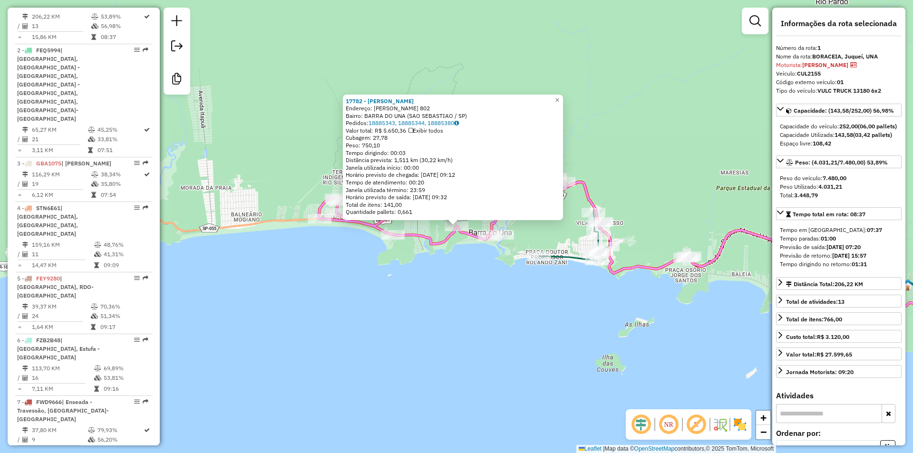
scroll to position [383, 0]
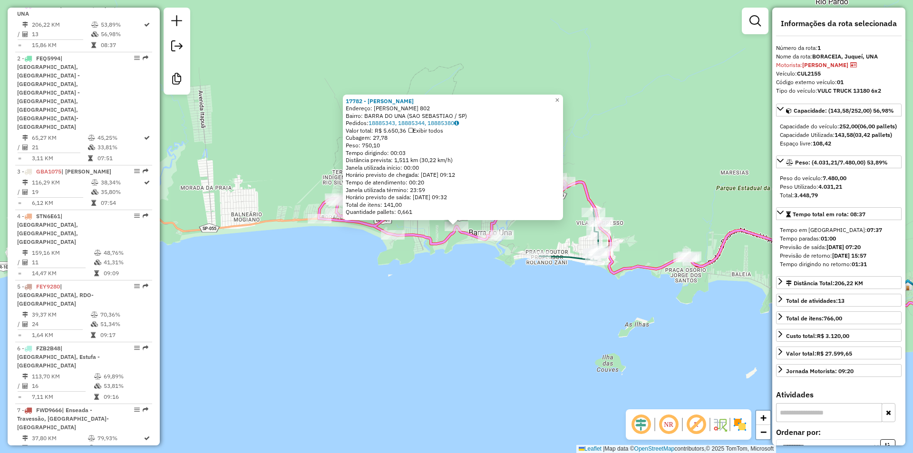
click at [290, 294] on div "17782 - PABLO VINICIUS Endereço: MAGNO DOS PASSOS BITTENCOURT 802 Bairro: BARRA…" at bounding box center [456, 226] width 913 height 453
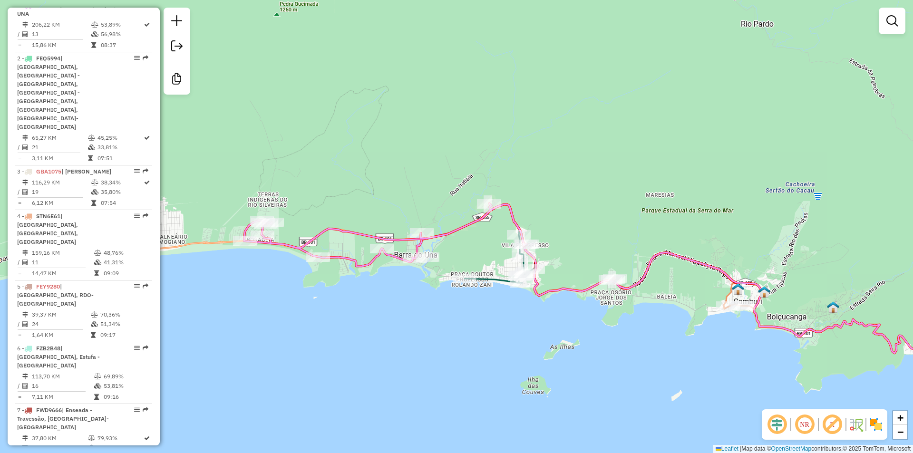
drag, startPoint x: 529, startPoint y: 246, endPoint x: 454, endPoint y: 269, distance: 78.3
click at [454, 269] on div "Janela de atendimento Grade de atendimento Capacidade Transportadoras Veículos …" at bounding box center [456, 226] width 913 height 453
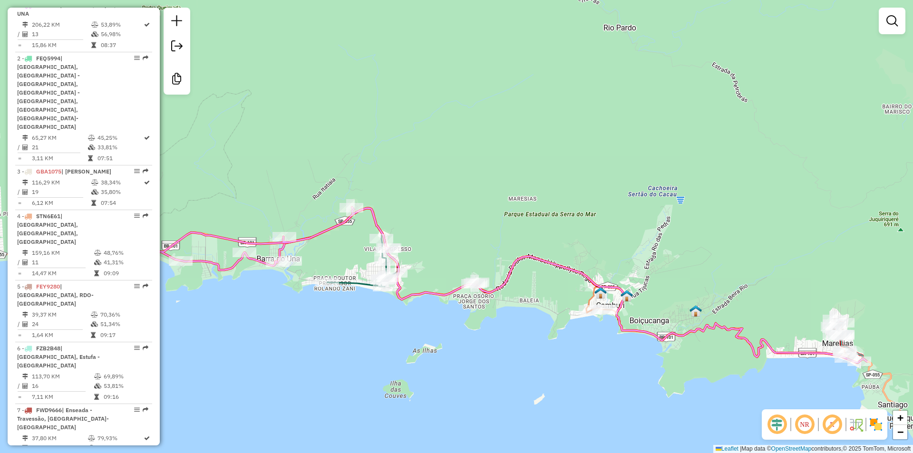
drag, startPoint x: 597, startPoint y: 322, endPoint x: 461, endPoint y: 326, distance: 136.9
click at [461, 326] on div "Janela de atendimento Grade de atendimento Capacidade Transportadoras Veículos …" at bounding box center [456, 226] width 913 height 453
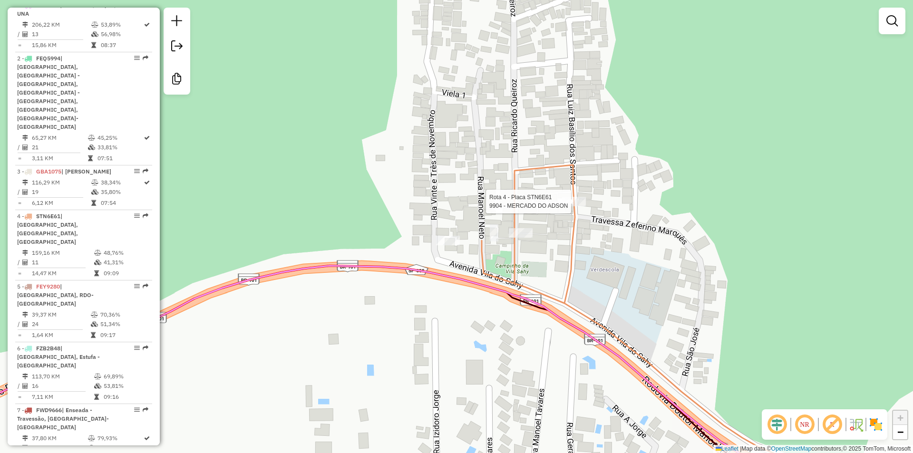
select select "**********"
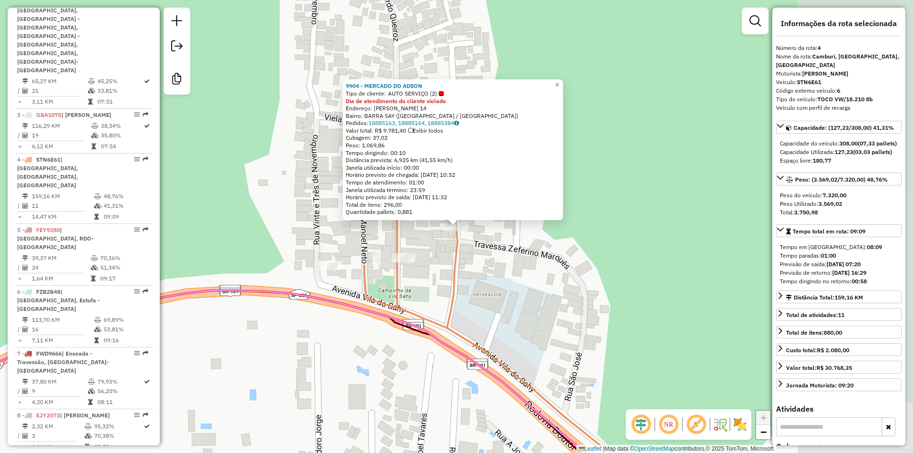
scroll to position [543, 0]
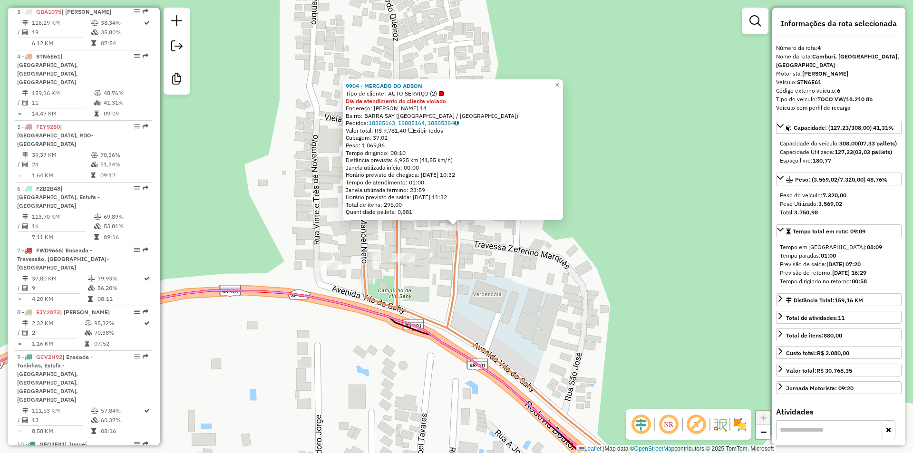
click at [548, 297] on div "9904 - MERCADO DO ADSON Tipo de cliente: AUTO SERVIÇO (2) Dia de atendimento do…" at bounding box center [456, 226] width 913 height 453
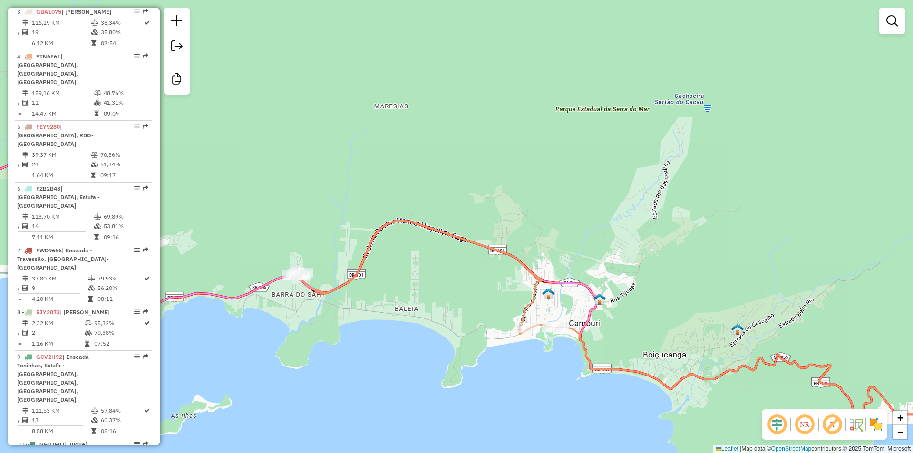
drag, startPoint x: 479, startPoint y: 301, endPoint x: 418, endPoint y: 311, distance: 61.2
click at [418, 311] on div "Janela de atendimento Grade de atendimento Capacidade Transportadoras Veículos …" at bounding box center [456, 226] width 913 height 453
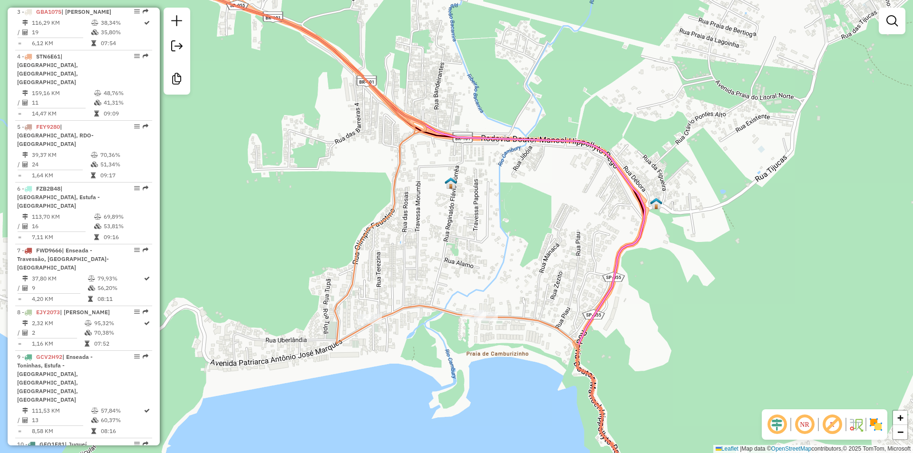
drag, startPoint x: 400, startPoint y: 352, endPoint x: 451, endPoint y: 358, distance: 51.8
click at [443, 360] on div "Janela de atendimento Grade de atendimento Capacidade Transportadoras Veículos …" at bounding box center [456, 226] width 913 height 453
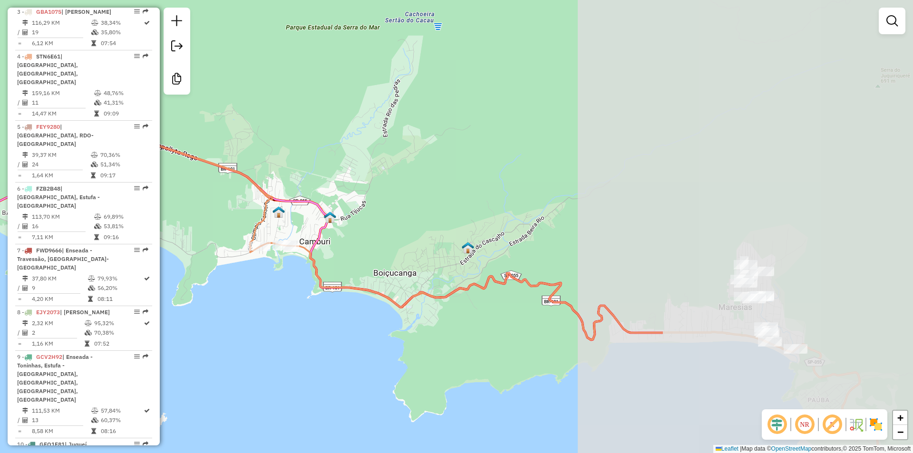
drag, startPoint x: 688, startPoint y: 279, endPoint x: 352, endPoint y: 266, distance: 336.8
click at [352, 266] on div "Janela de atendimento Grade de atendimento Capacidade Transportadoras Veículos …" at bounding box center [456, 226] width 913 height 453
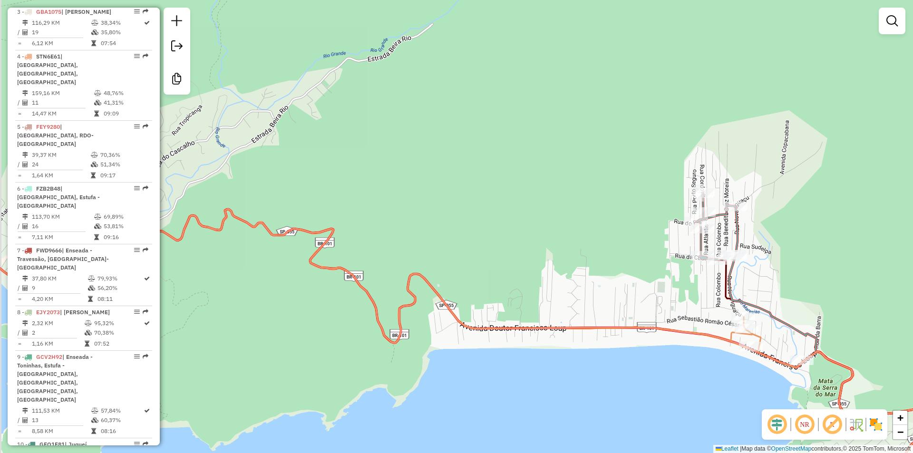
drag, startPoint x: 505, startPoint y: 319, endPoint x: 542, endPoint y: 335, distance: 40.7
click at [542, 335] on div "Janela de atendimento Grade de atendimento Capacidade Transportadoras Veículos …" at bounding box center [456, 226] width 913 height 453
drag, startPoint x: 497, startPoint y: 269, endPoint x: 504, endPoint y: 271, distance: 7.5
click at [504, 271] on div "Janela de atendimento Grade de atendimento Capacidade Transportadoras Veículos …" at bounding box center [456, 226] width 913 height 453
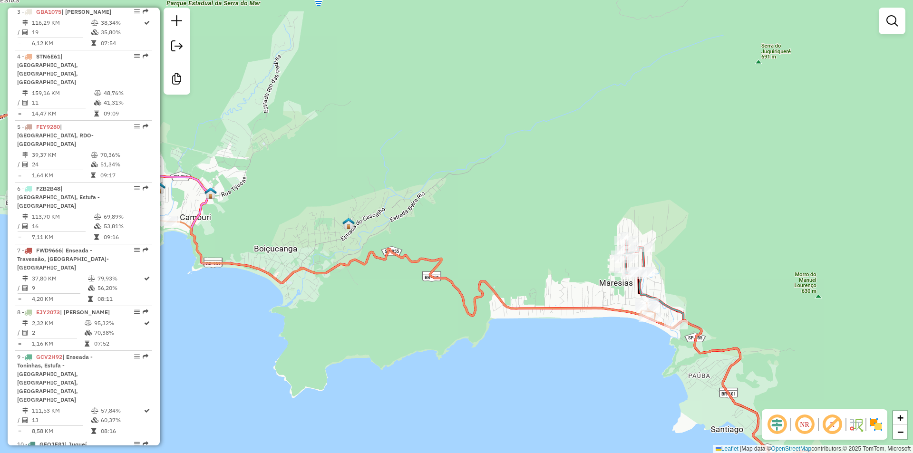
drag, startPoint x: 393, startPoint y: 305, endPoint x: 504, endPoint y: 308, distance: 111.2
click at [504, 308] on div "Janela de atendimento Grade de atendimento Capacidade Transportadoras Veículos …" at bounding box center [456, 226] width 913 height 453
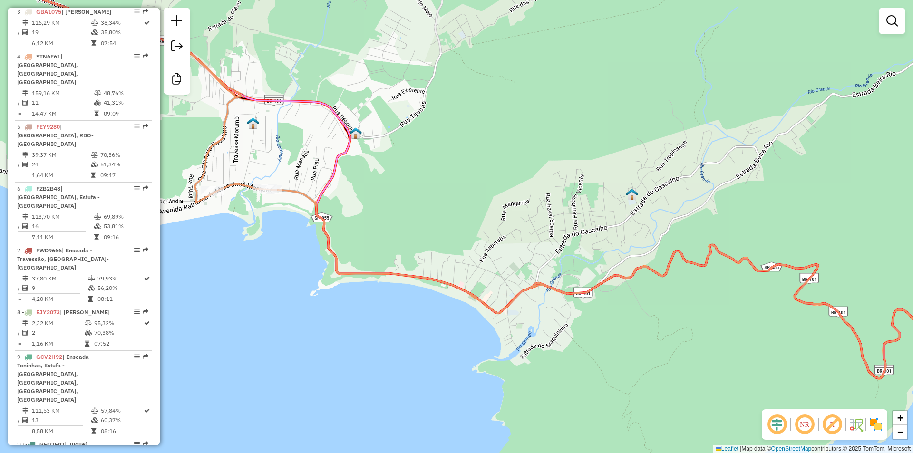
drag, startPoint x: 257, startPoint y: 265, endPoint x: 270, endPoint y: 259, distance: 14.7
click at [270, 259] on div "Janela de atendimento Grade de atendimento Capacidade Transportadoras Veículos …" at bounding box center [456, 226] width 913 height 453
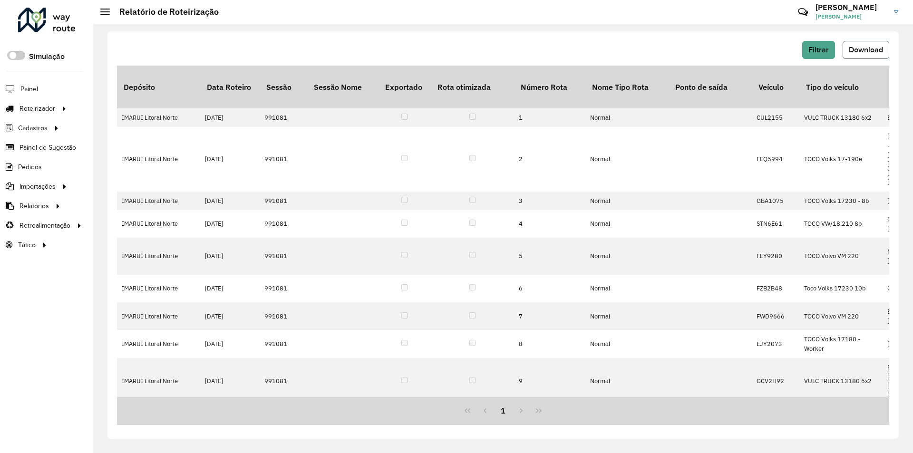
click at [862, 48] on span "Download" at bounding box center [865, 50] width 34 height 8
